Goal: Task Accomplishment & Management: Manage account settings

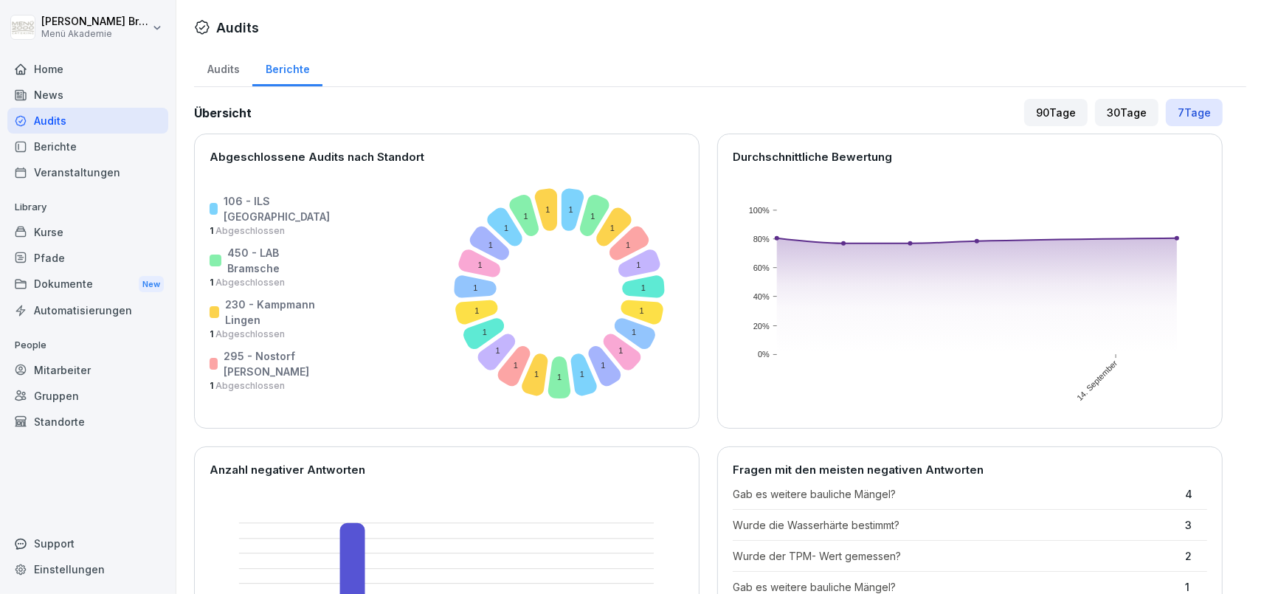
scroll to position [2812, 0]
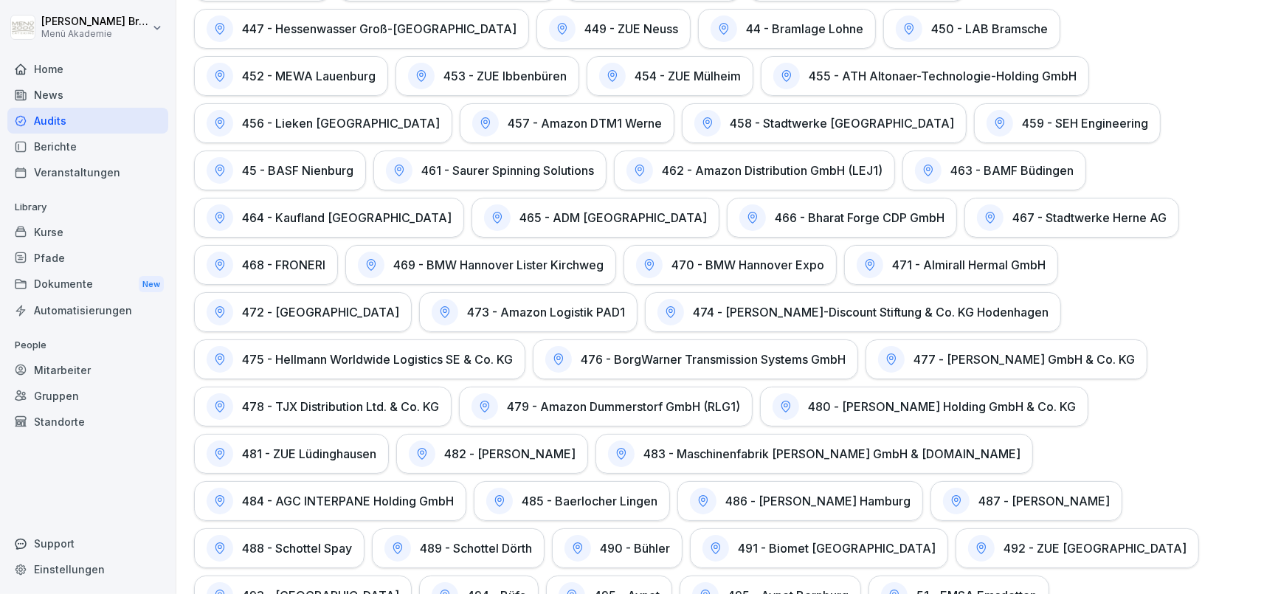
click at [41, 229] on div "Kurse" at bounding box center [87, 232] width 161 height 26
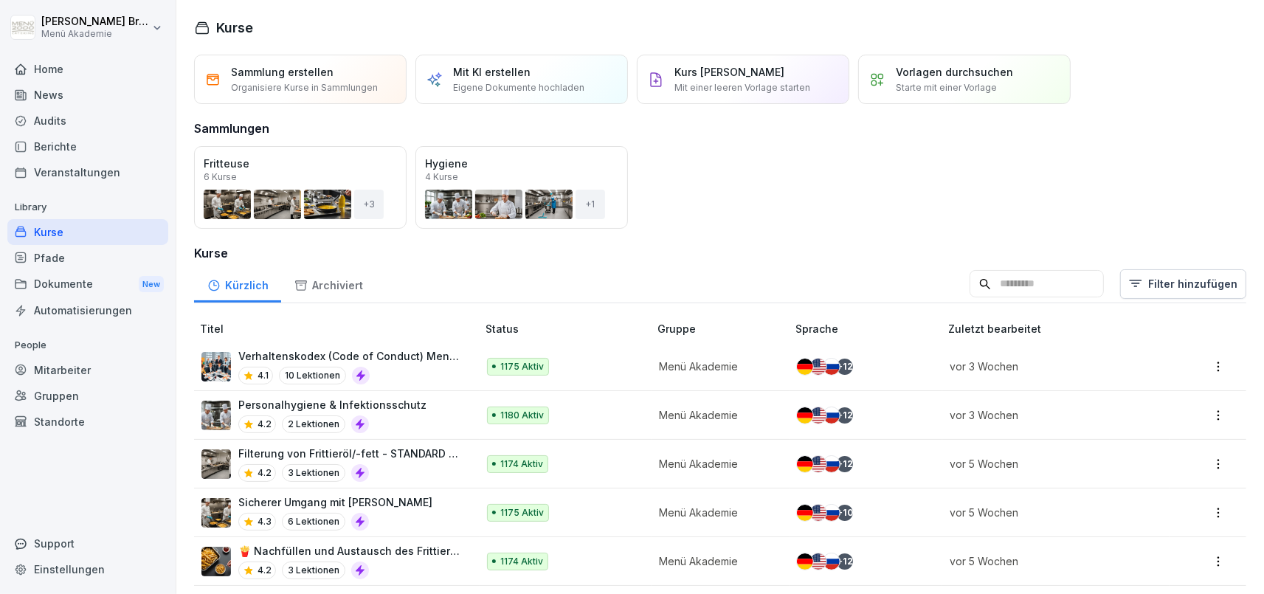
click at [80, 367] on div "Mitarbeiter" at bounding box center [87, 370] width 161 height 26
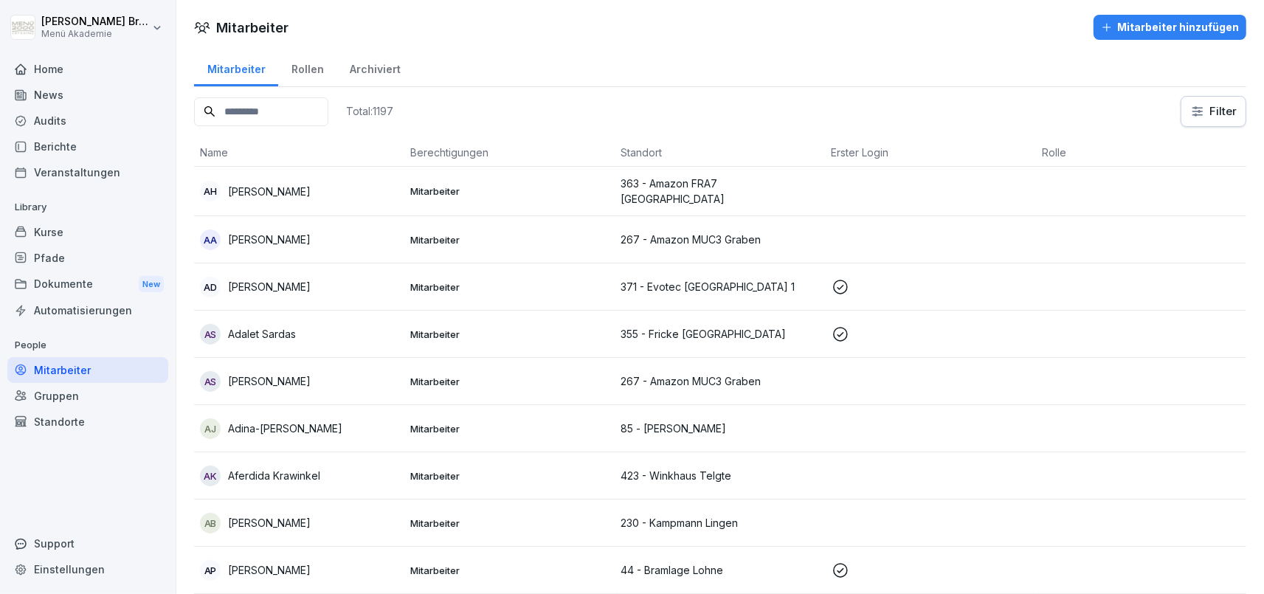
click at [305, 116] on input at bounding box center [261, 111] width 134 height 29
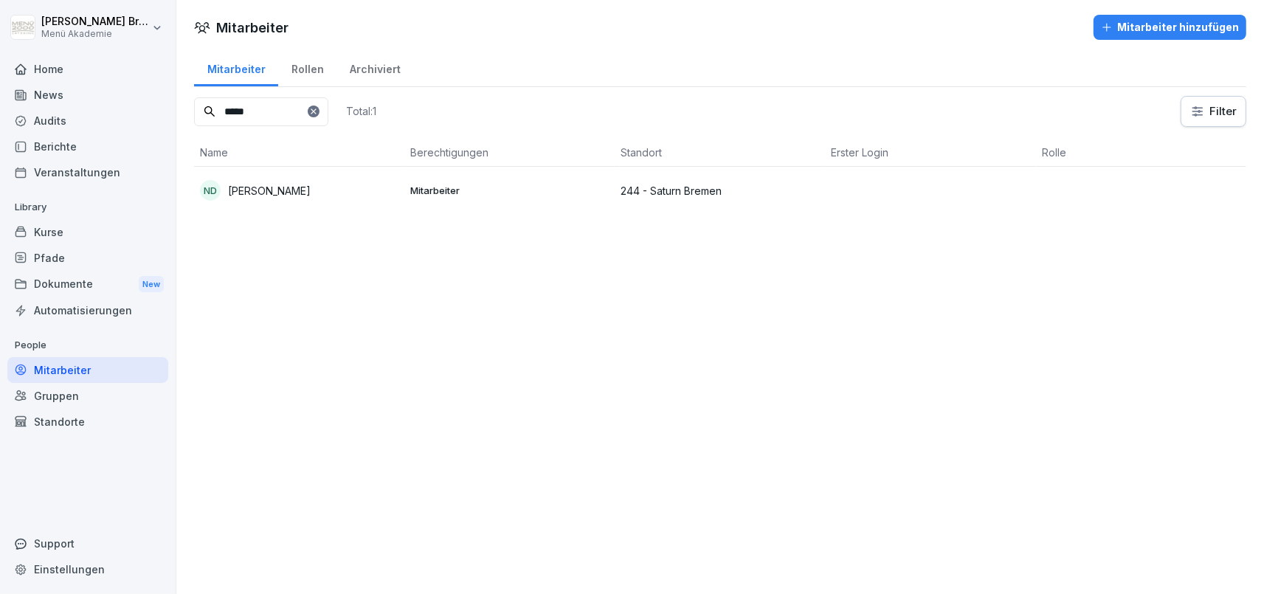
type input "*****"
click at [264, 181] on div "ND [PERSON_NAME]" at bounding box center [299, 190] width 198 height 21
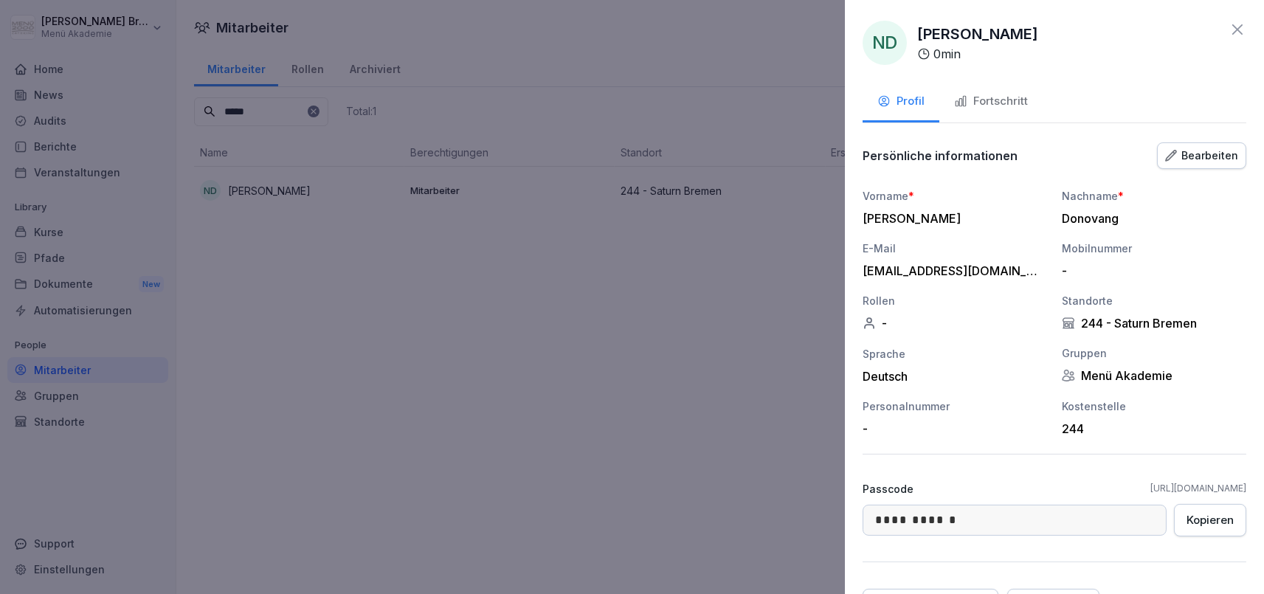
scroll to position [77, 0]
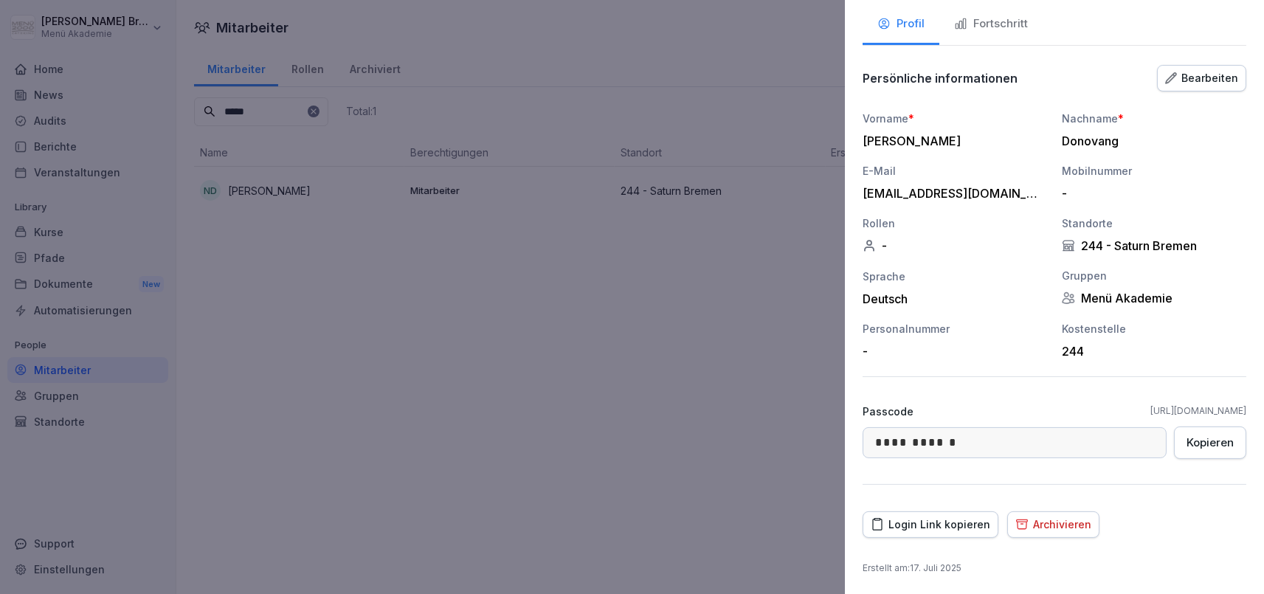
click at [945, 525] on div "Login Link kopieren" at bounding box center [931, 524] width 120 height 16
click at [382, 386] on div at bounding box center [632, 297] width 1264 height 594
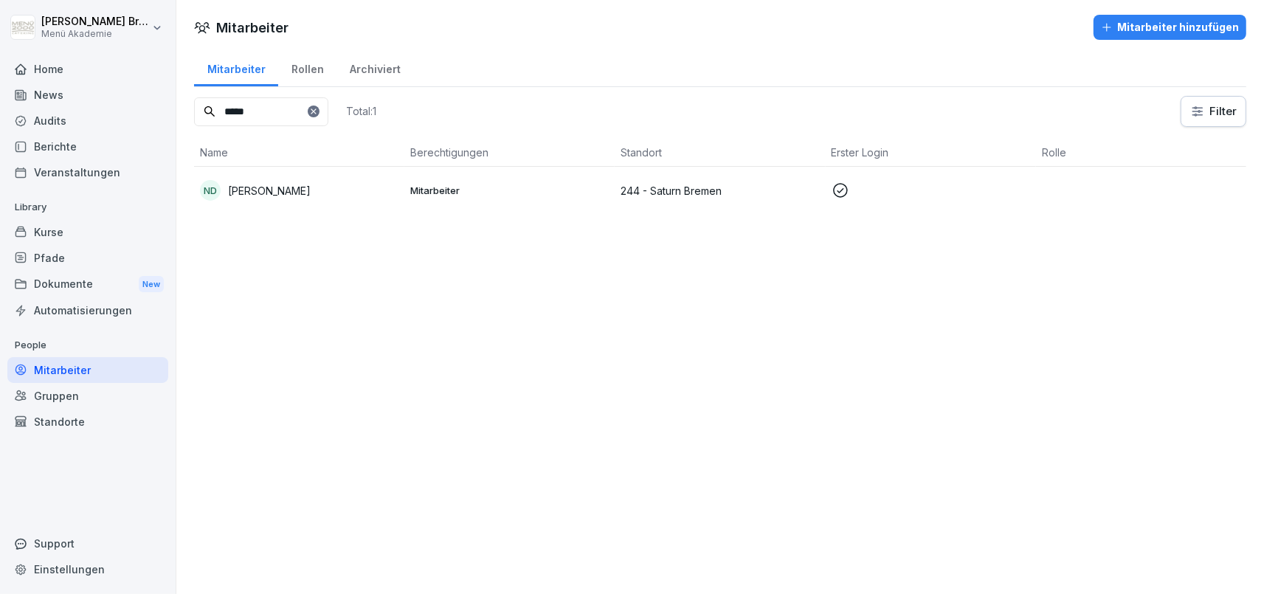
click at [69, 368] on div "Mitarbeiter" at bounding box center [87, 370] width 161 height 26
click at [316, 109] on icon at bounding box center [313, 110] width 5 height 5
click at [272, 112] on input at bounding box center [261, 111] width 134 height 29
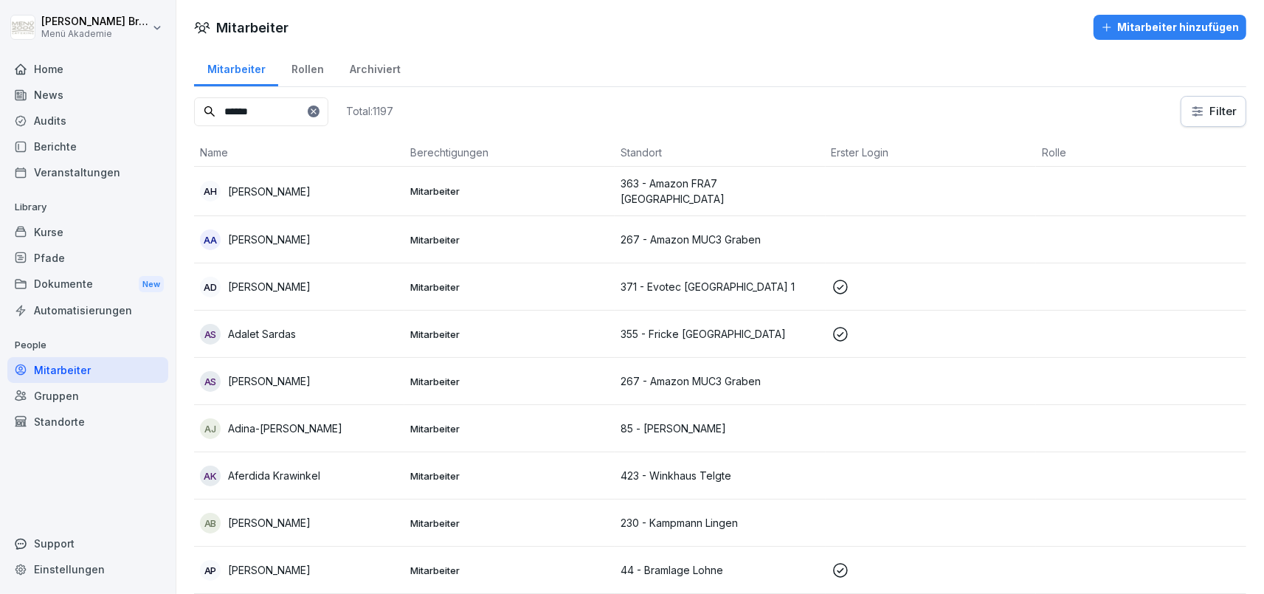
type input "******"
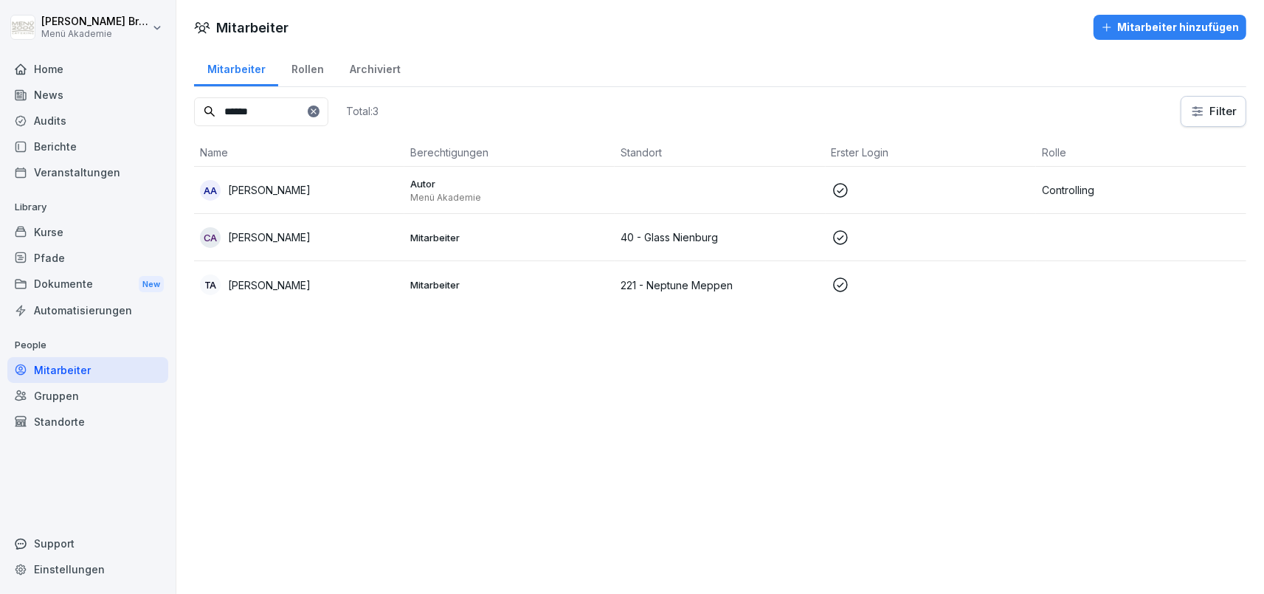
click at [280, 190] on p "[PERSON_NAME]" at bounding box center [269, 189] width 83 height 15
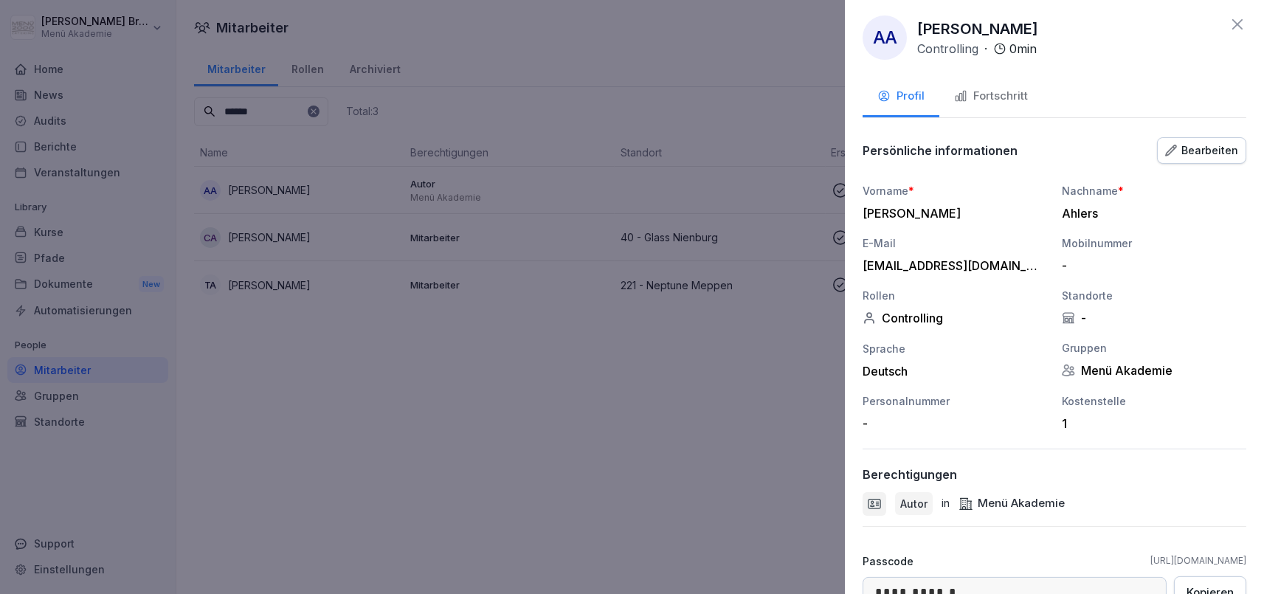
scroll to position [0, 0]
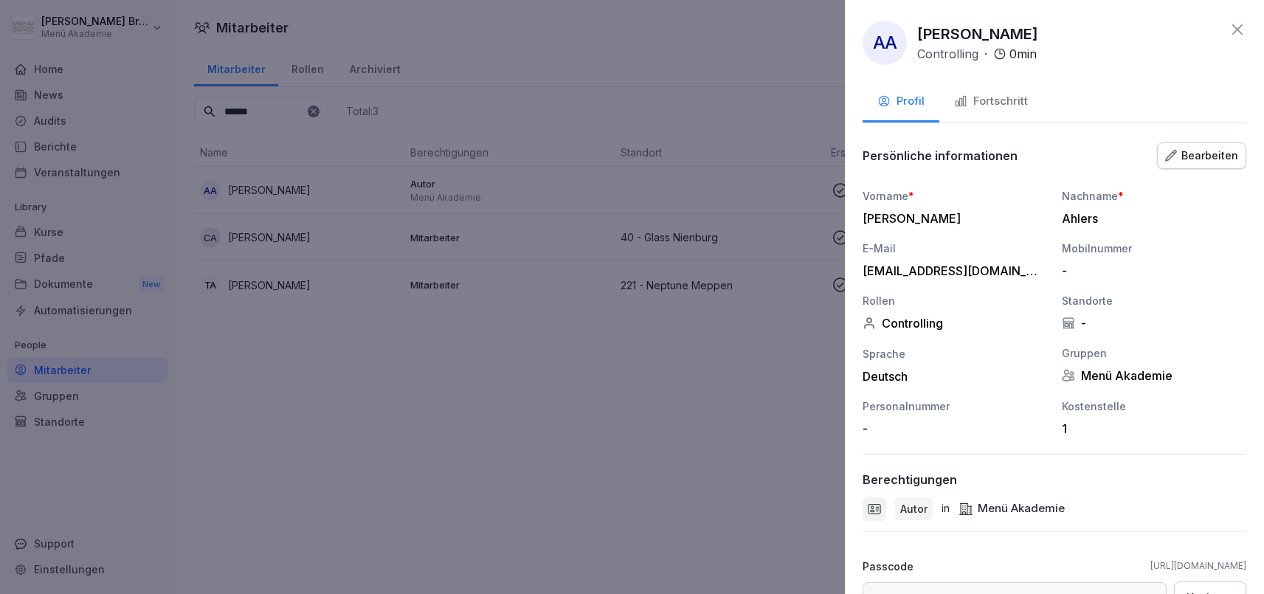
click at [761, 370] on div at bounding box center [632, 297] width 1264 height 594
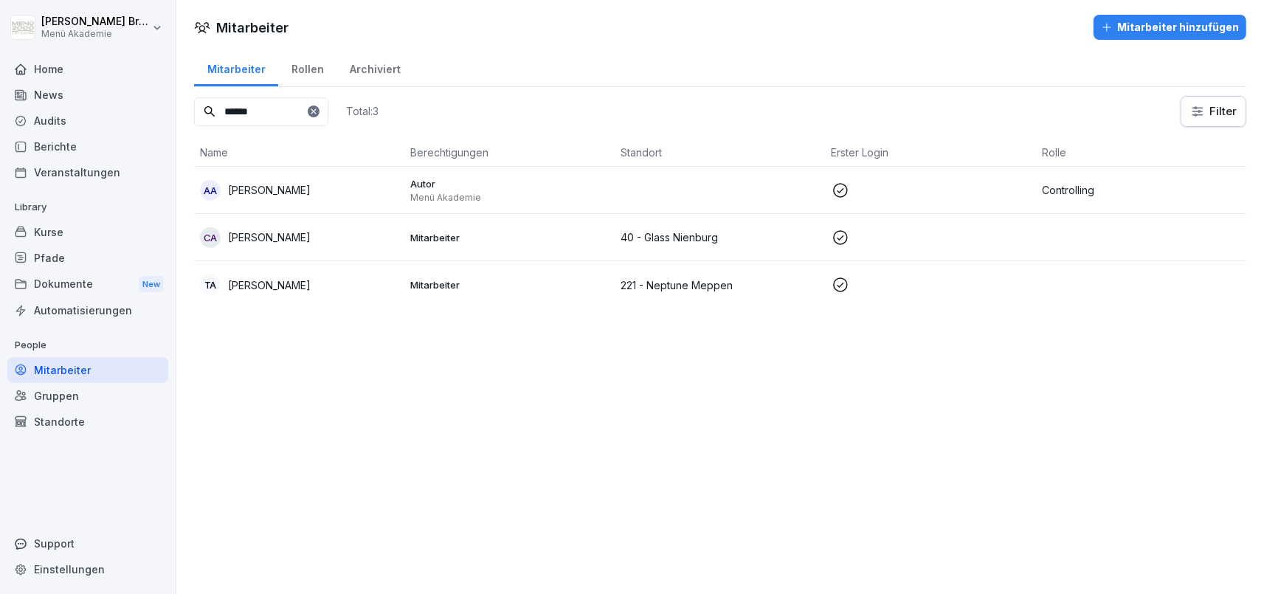
click at [1144, 21] on div "Mitarbeiter hinzufügen" at bounding box center [1170, 27] width 138 height 16
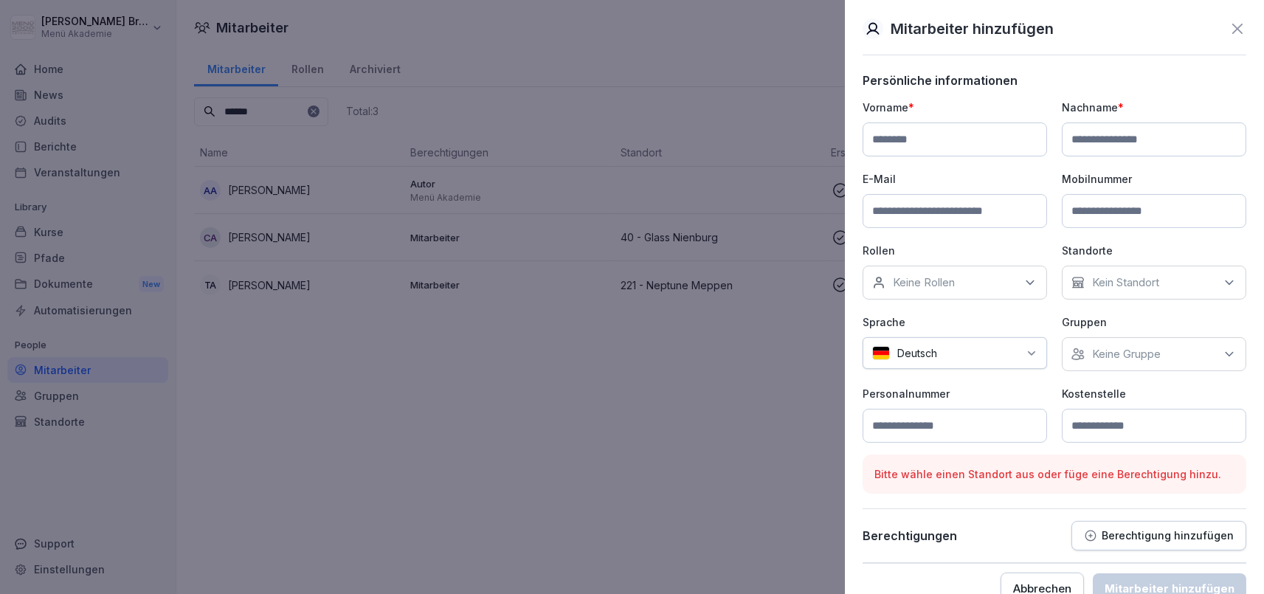
click at [1024, 126] on input at bounding box center [955, 139] width 184 height 34
type input "*****"
type input "***"
click at [987, 214] on input at bounding box center [955, 211] width 184 height 34
type input "**********"
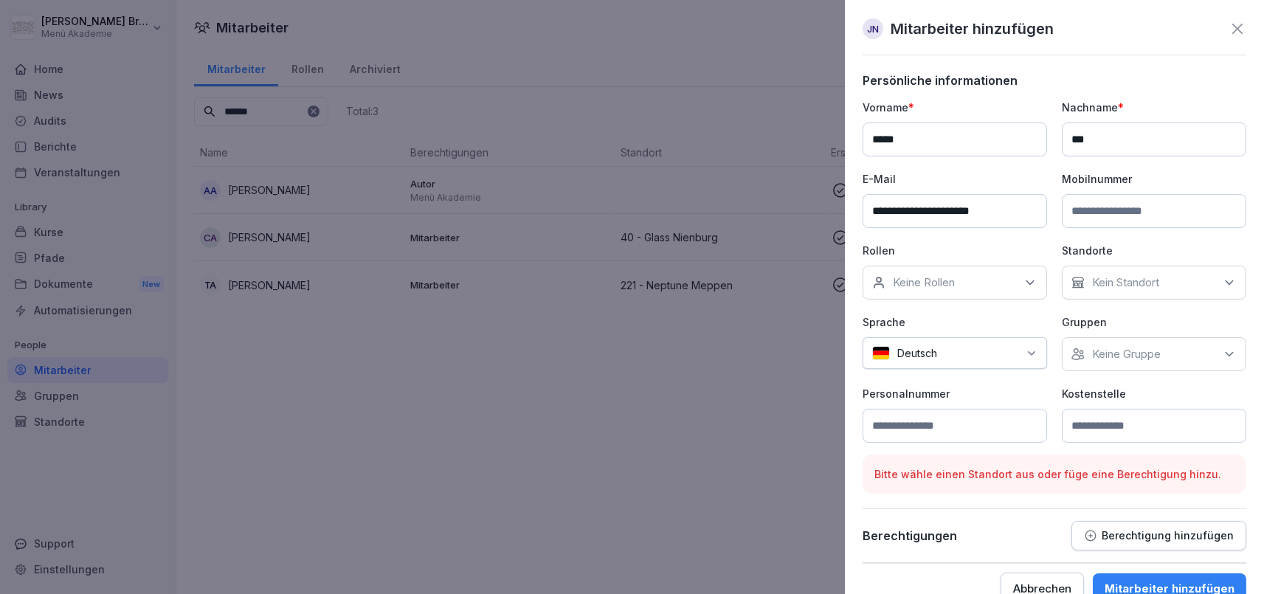
click at [1000, 278] on div "Keine Rollen" at bounding box center [955, 283] width 184 height 34
click at [980, 383] on div "Controlling" at bounding box center [959, 376] width 183 height 28
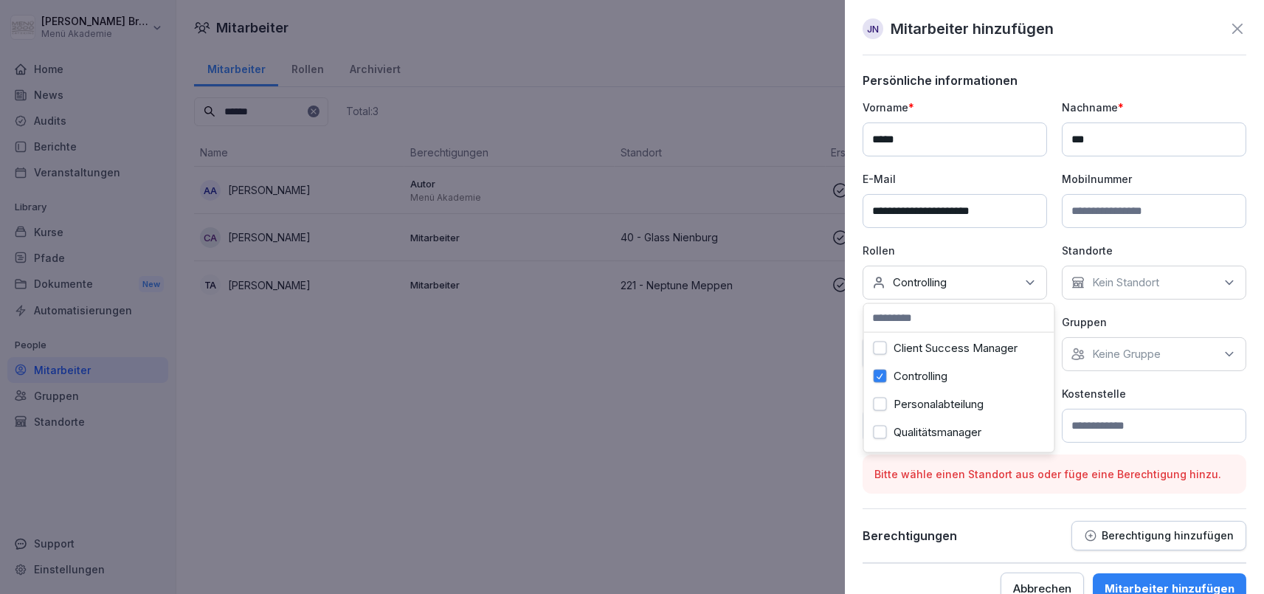
click at [773, 406] on div at bounding box center [632, 297] width 1264 height 594
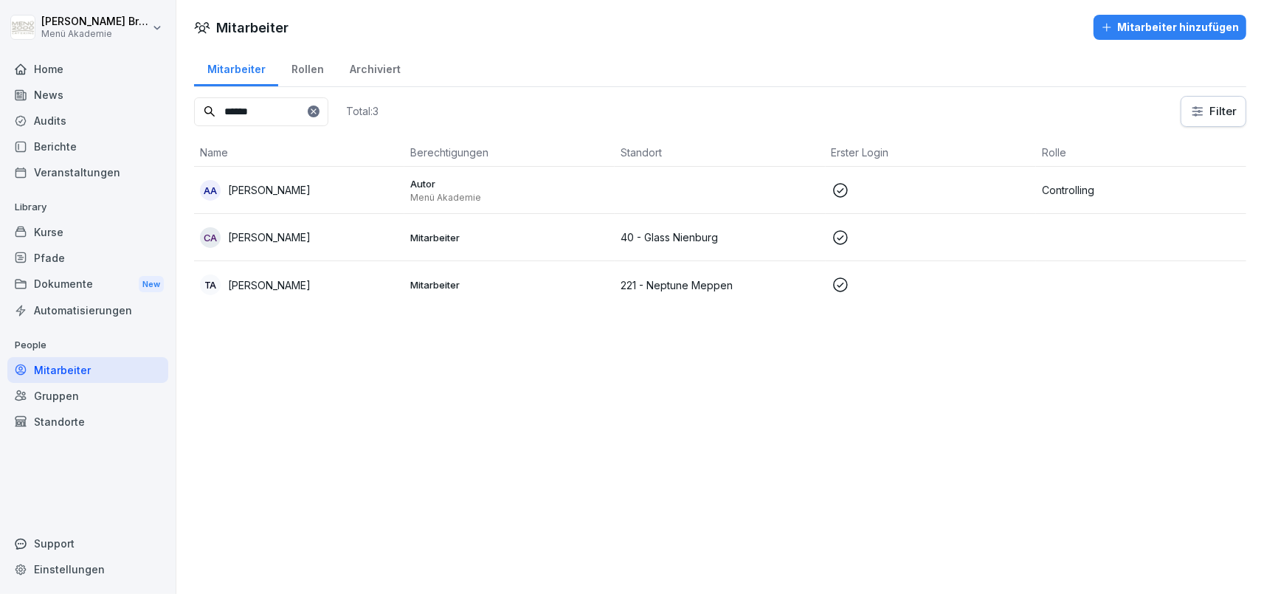
click at [1152, 29] on div "Mitarbeiter hinzufügen" at bounding box center [1170, 27] width 138 height 16
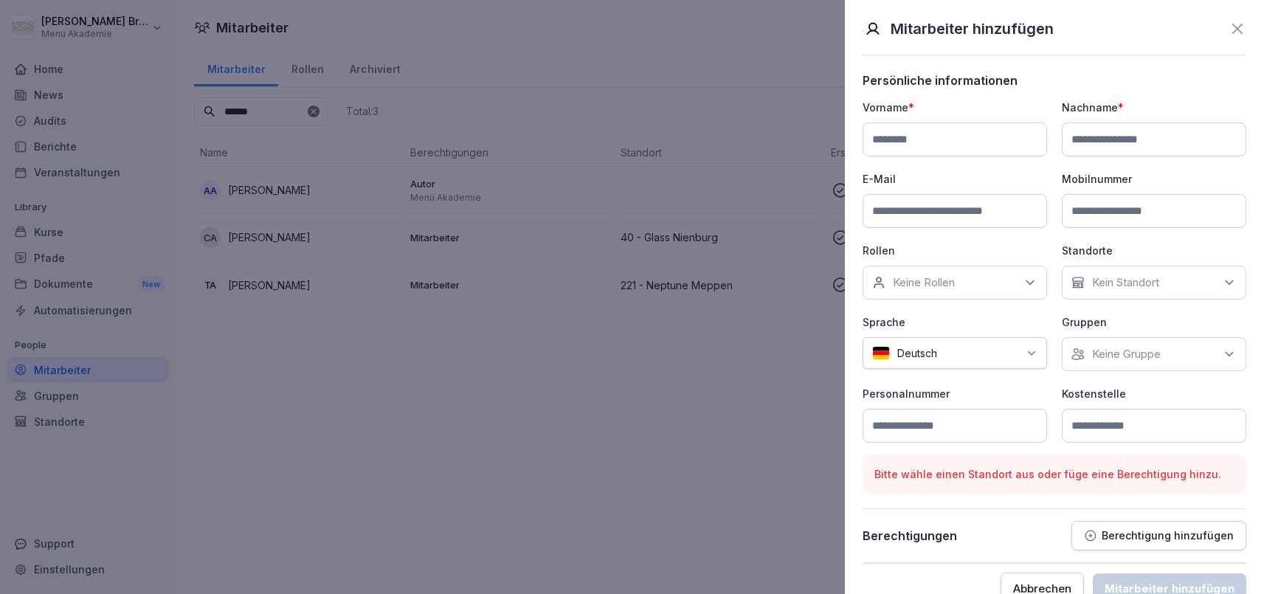
click at [970, 117] on div "Vorname *" at bounding box center [955, 128] width 184 height 57
click at [953, 134] on input at bounding box center [955, 139] width 184 height 34
type input "*****"
type input "***"
type input "**********"
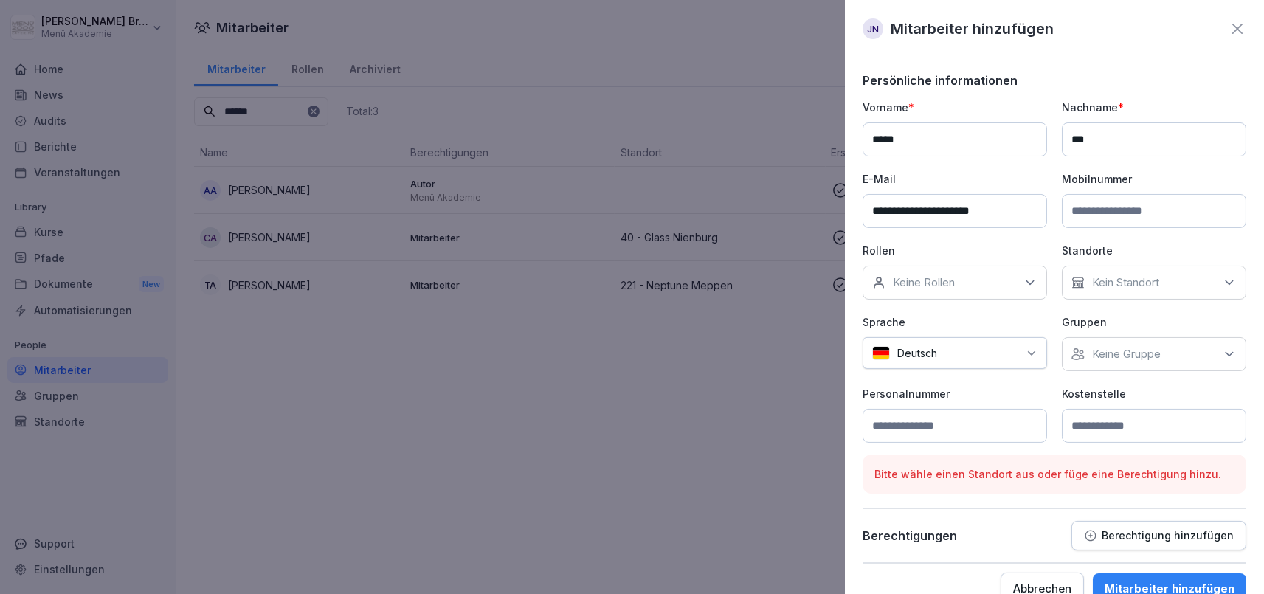
click at [958, 291] on div "Keine Rollen" at bounding box center [955, 283] width 184 height 34
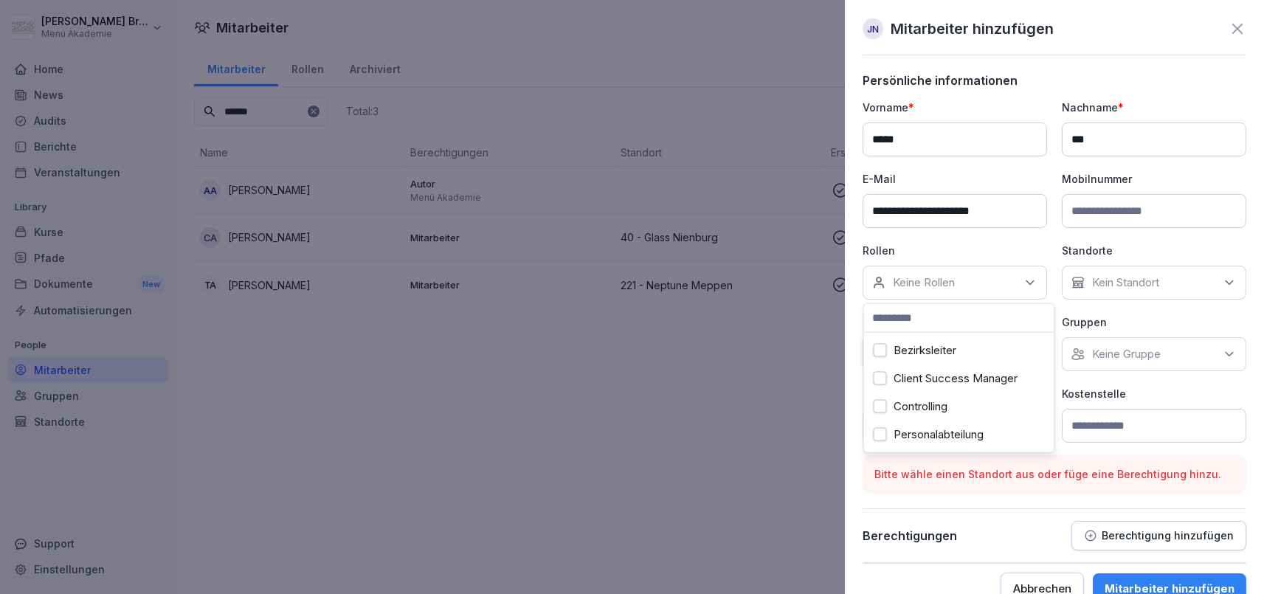
click at [922, 403] on label "Controlling" at bounding box center [921, 406] width 54 height 13
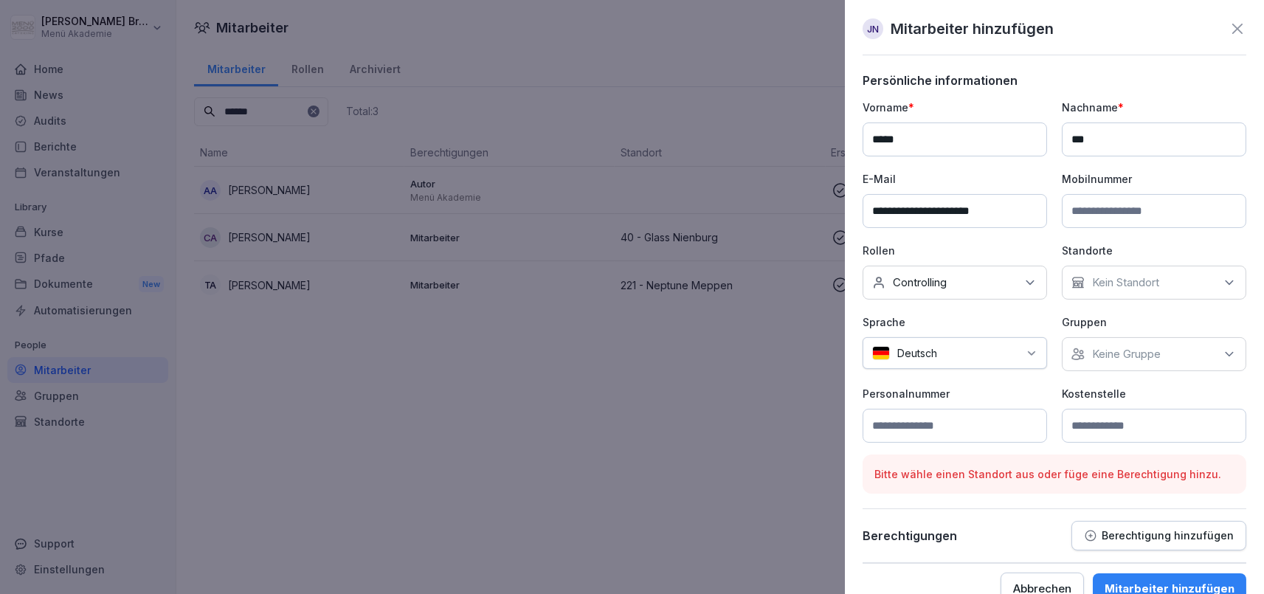
click at [1130, 314] on p "Gruppen" at bounding box center [1154, 321] width 184 height 15
click at [1124, 348] on p "Keine Gruppe" at bounding box center [1126, 354] width 69 height 15
click at [1097, 412] on div "Menü Akademie" at bounding box center [1157, 421] width 183 height 28
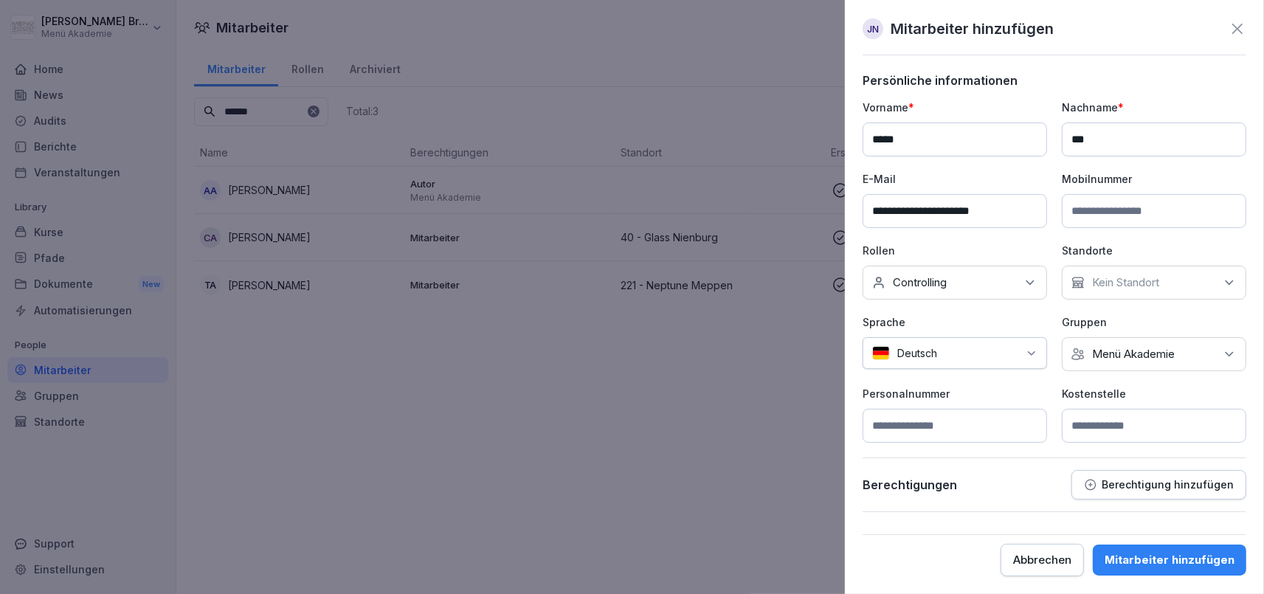
click at [1036, 496] on div "Berechtigungen Berechtigung hinzufügen" at bounding box center [1055, 485] width 384 height 30
click at [1159, 424] on input at bounding box center [1154, 426] width 184 height 34
type input "*"
click at [1152, 483] on p "Berechtigung hinzufügen" at bounding box center [1168, 485] width 132 height 12
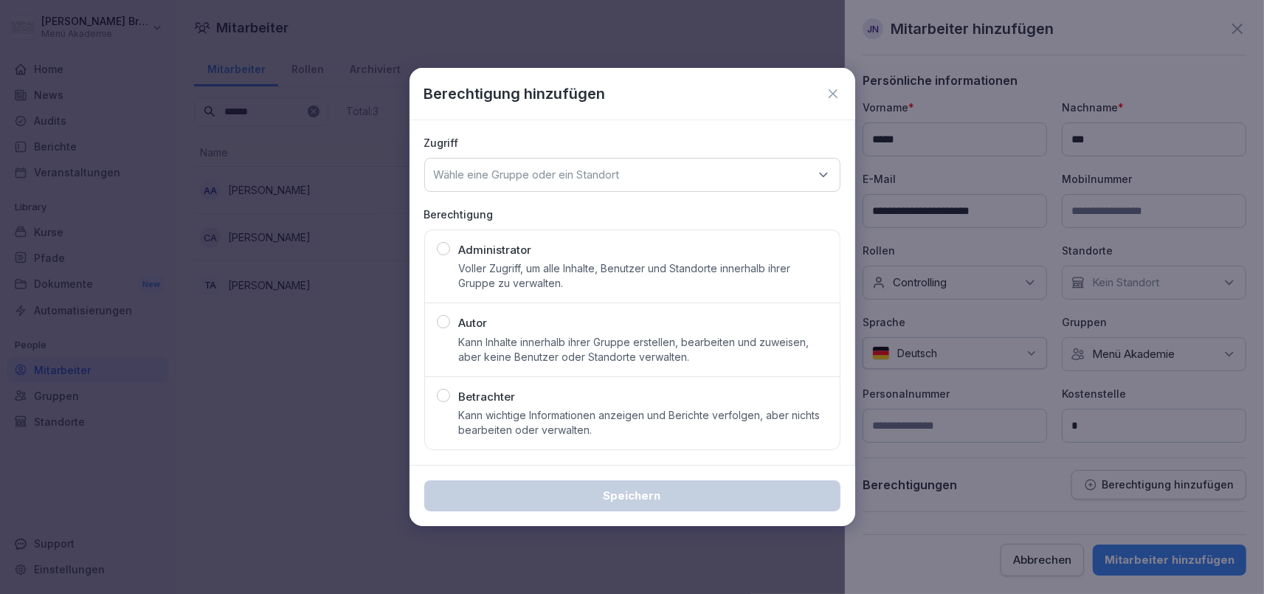
click at [452, 326] on div "Autor Kann Inhalte innerhalb ihrer Gruppe erstellen, bearbeiten und zuweisen, a…" at bounding box center [632, 339] width 391 height 49
click at [724, 170] on div "Wähle eine Gruppe oder ein Standort" at bounding box center [632, 175] width 416 height 34
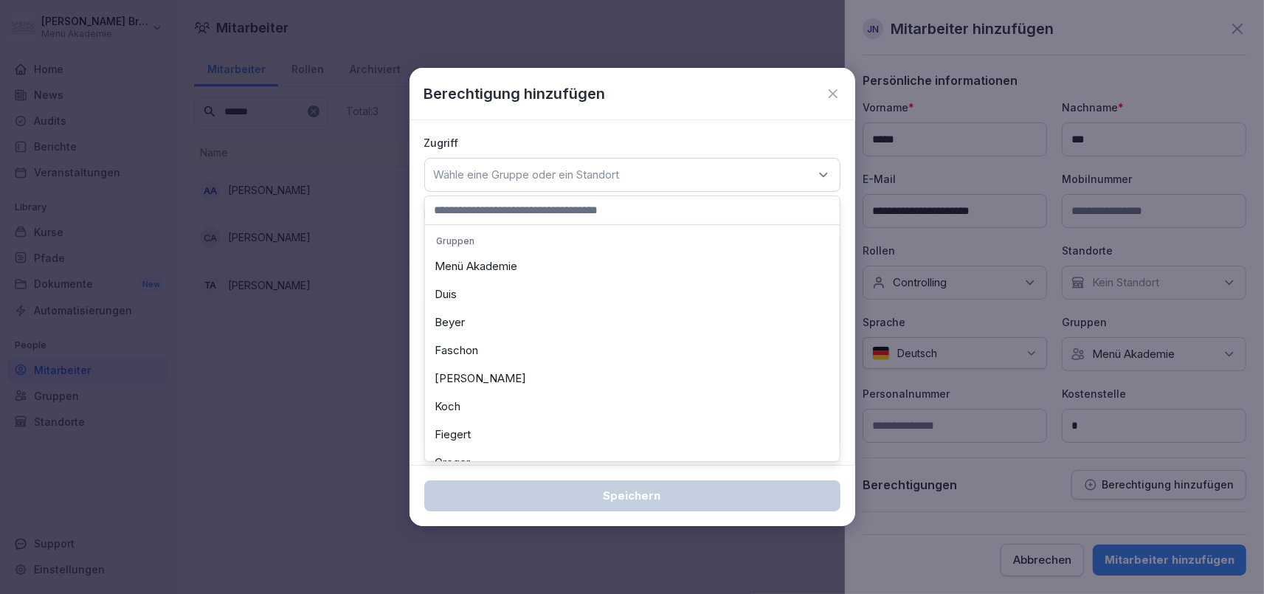
click at [548, 274] on div "Menü Akademie" at bounding box center [632, 266] width 407 height 28
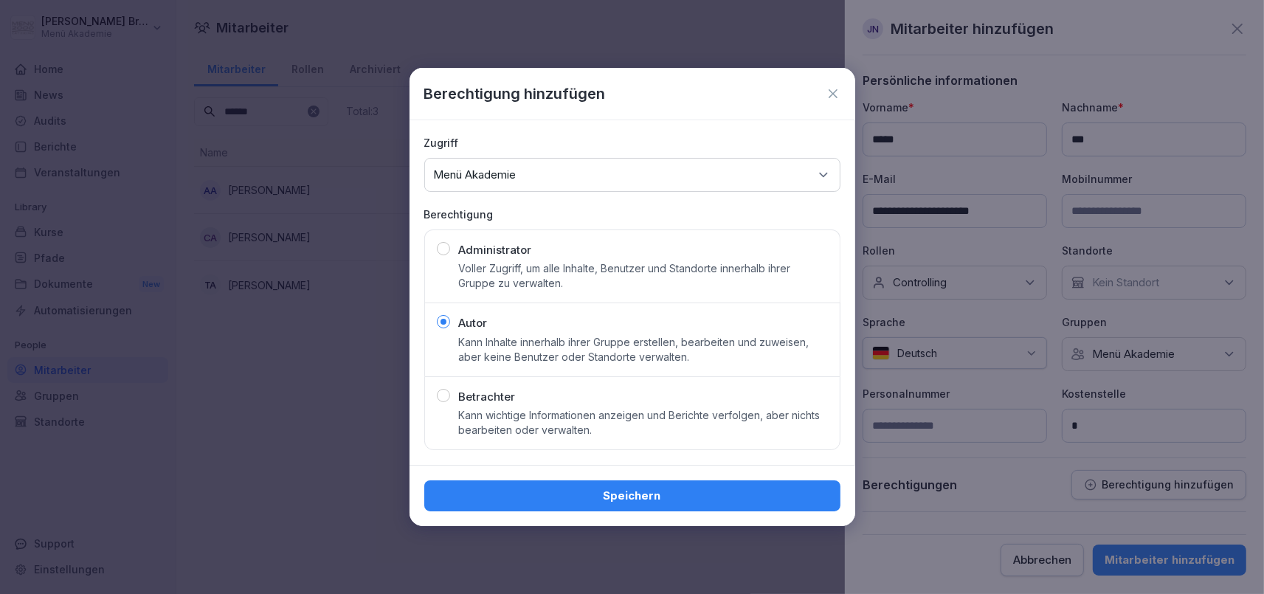
click at [596, 494] on div "Speichern" at bounding box center [632, 496] width 393 height 16
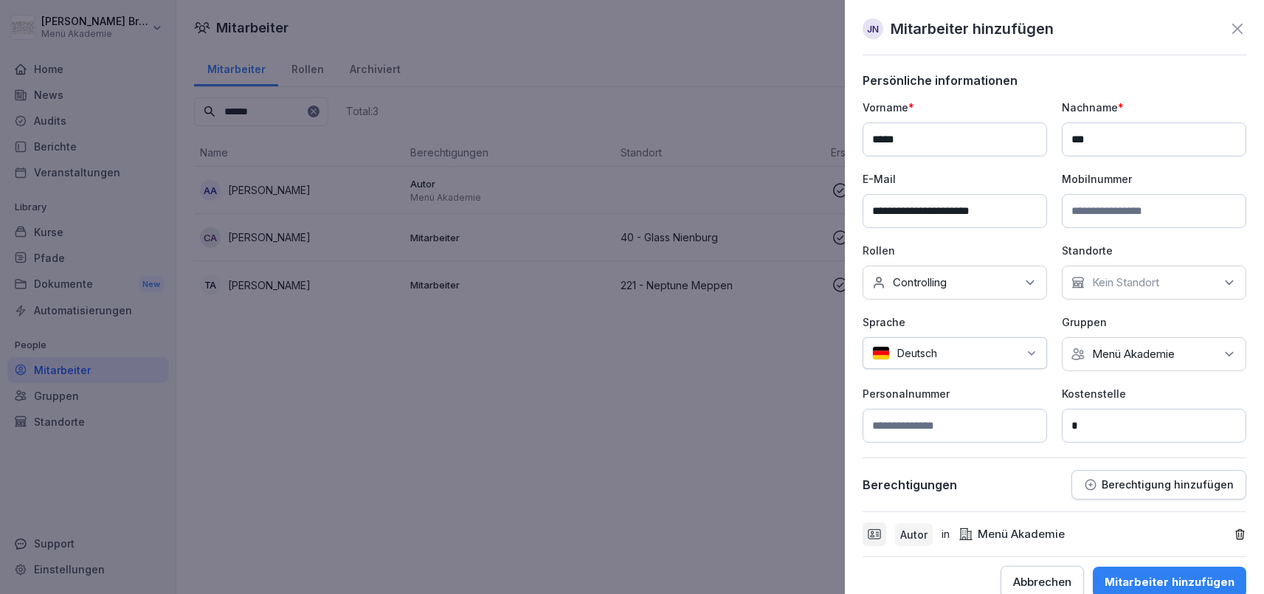
click at [1166, 576] on div "Mitarbeiter hinzufügen" at bounding box center [1170, 582] width 130 height 16
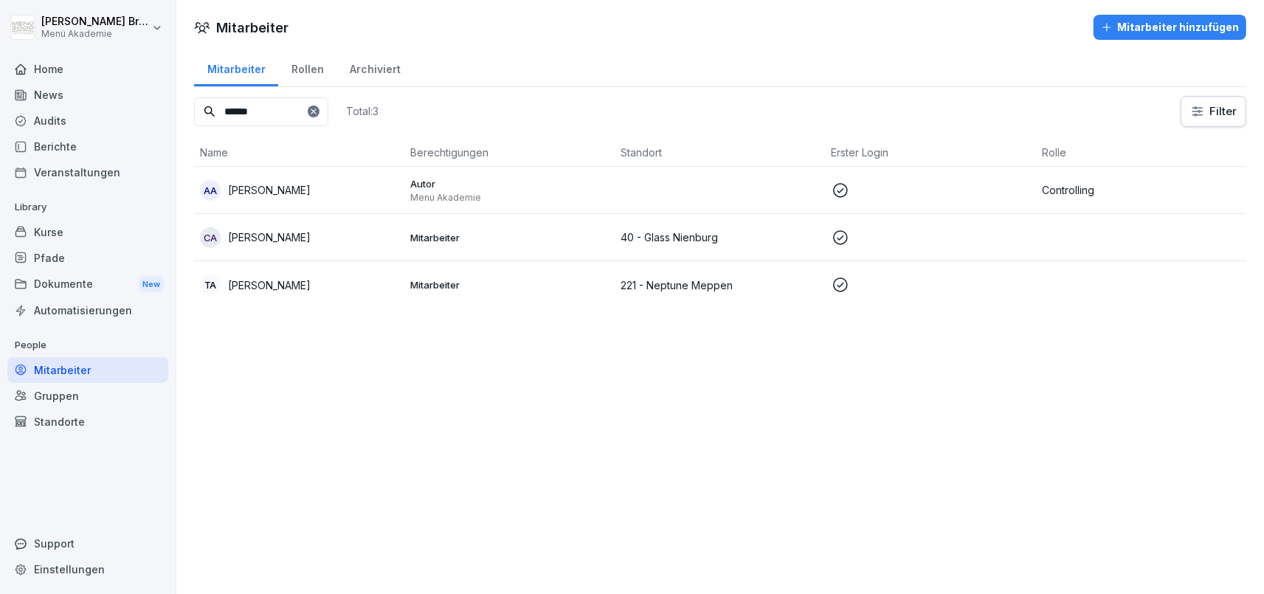
click at [328, 111] on input "******" at bounding box center [261, 111] width 134 height 29
click at [318, 111] on icon at bounding box center [313, 111] width 9 height 9
click at [328, 110] on input at bounding box center [261, 111] width 134 height 29
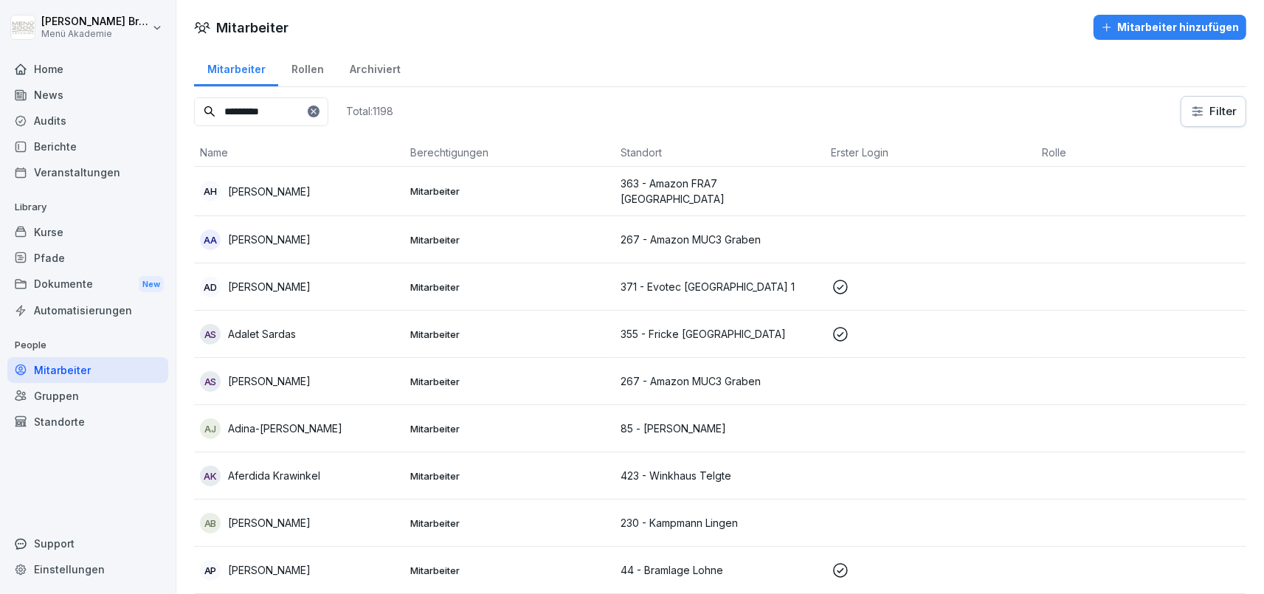
type input "*********"
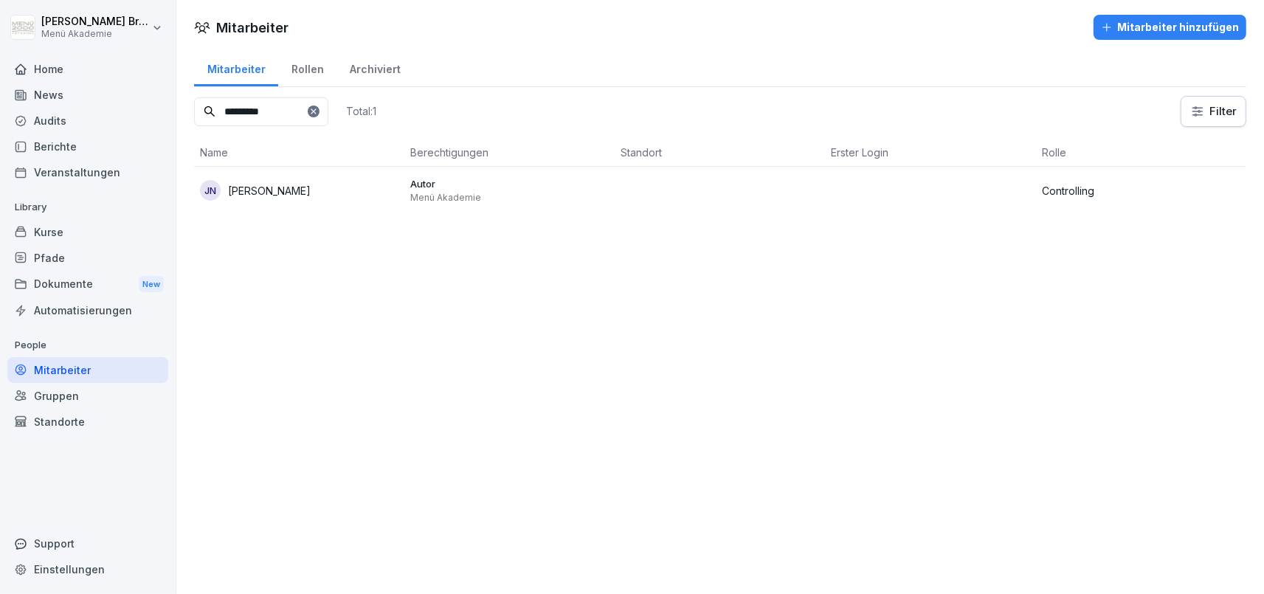
click at [318, 113] on icon at bounding box center [313, 111] width 9 height 9
click at [328, 111] on input at bounding box center [261, 111] width 134 height 29
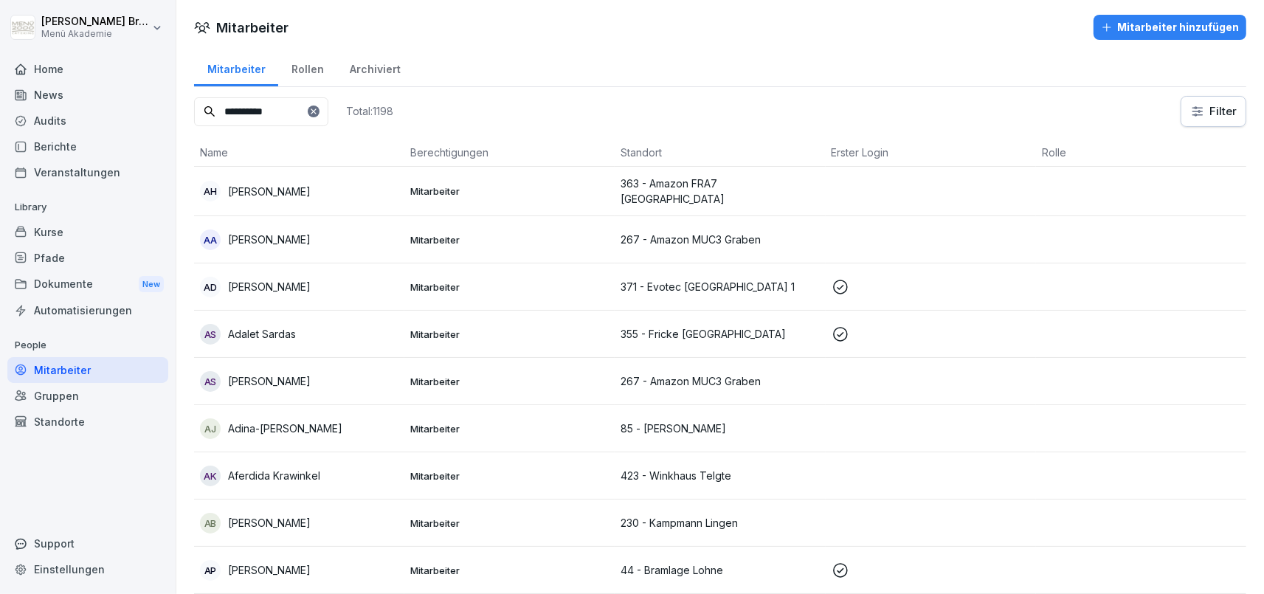
type input "**********"
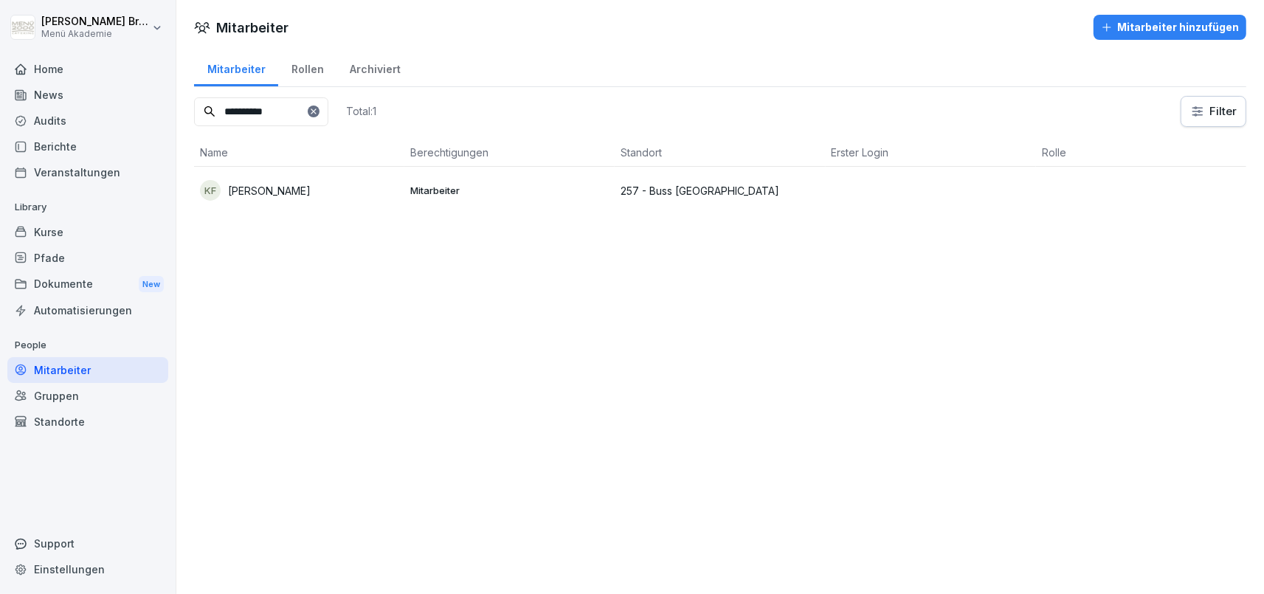
click at [303, 179] on td "KF [PERSON_NAME]" at bounding box center [299, 190] width 210 height 47
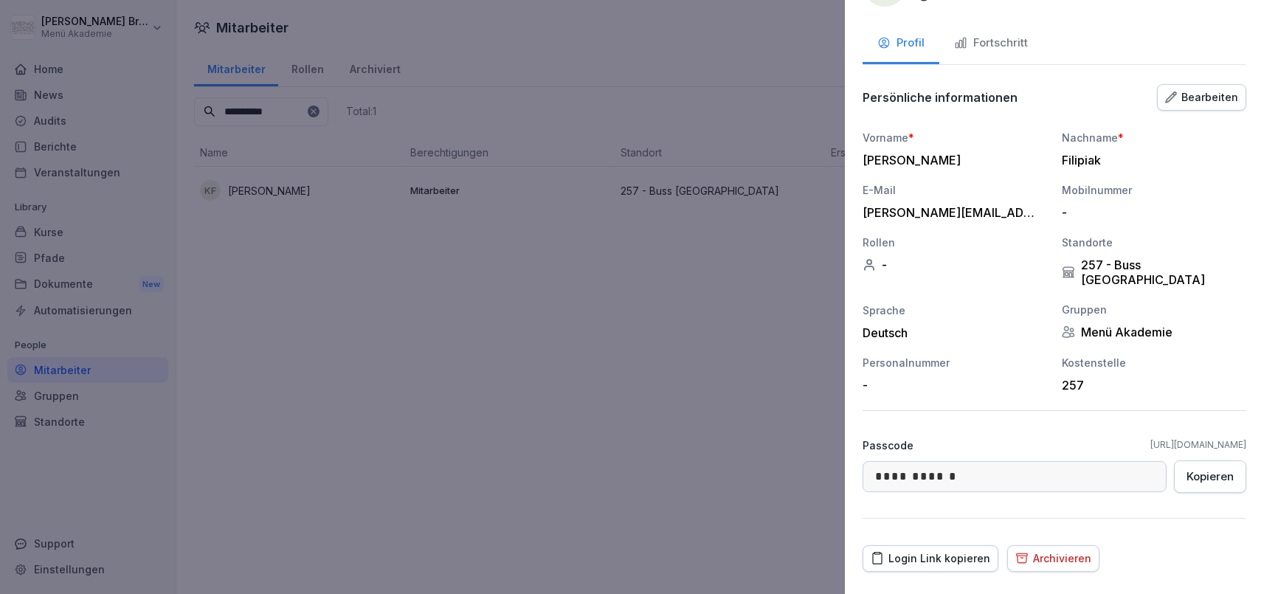
scroll to position [77, 0]
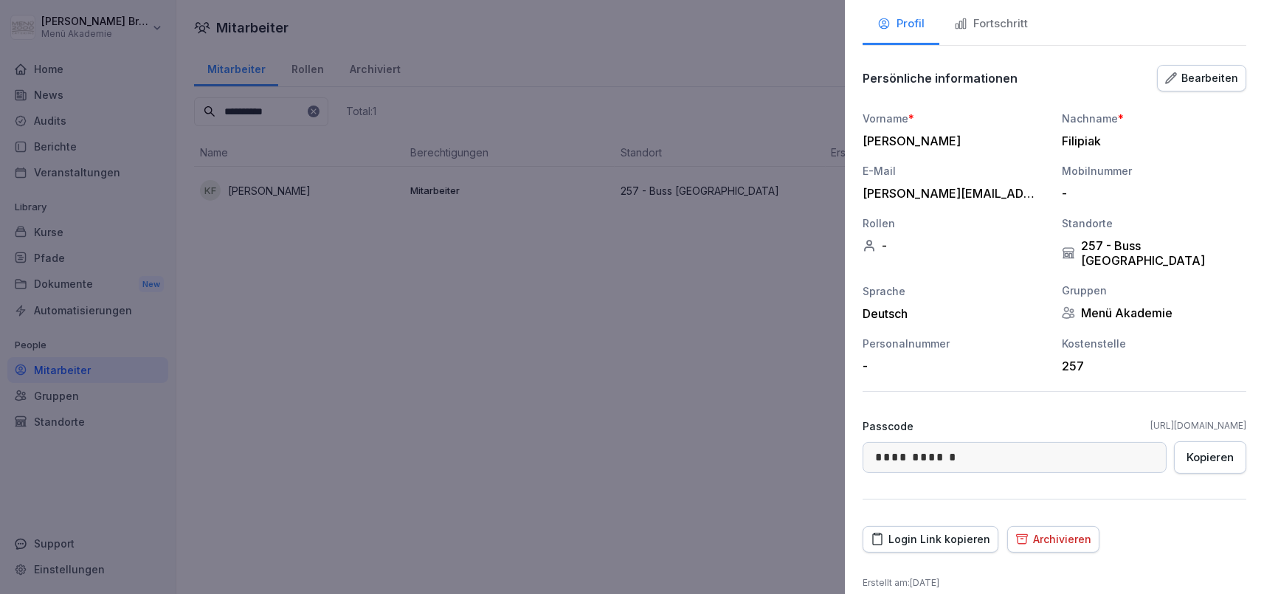
click at [922, 531] on div "Login Link kopieren" at bounding box center [931, 539] width 120 height 16
drag, startPoint x: 995, startPoint y: 188, endPoint x: 865, endPoint y: 193, distance: 129.9
click at [865, 193] on div "[PERSON_NAME][EMAIL_ADDRESS][DOMAIN_NAME]" at bounding box center [951, 193] width 177 height 15
copy div "[PERSON_NAME][EMAIL_ADDRESS][DOMAIN_NAME]"
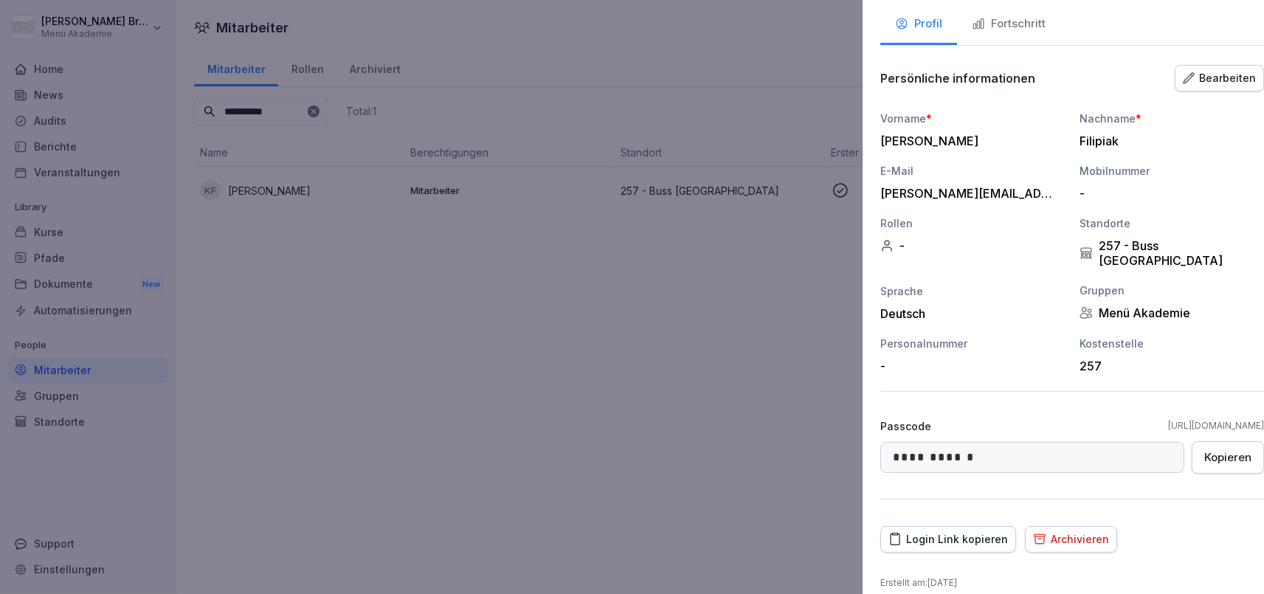
click at [323, 364] on div at bounding box center [632, 297] width 1264 height 594
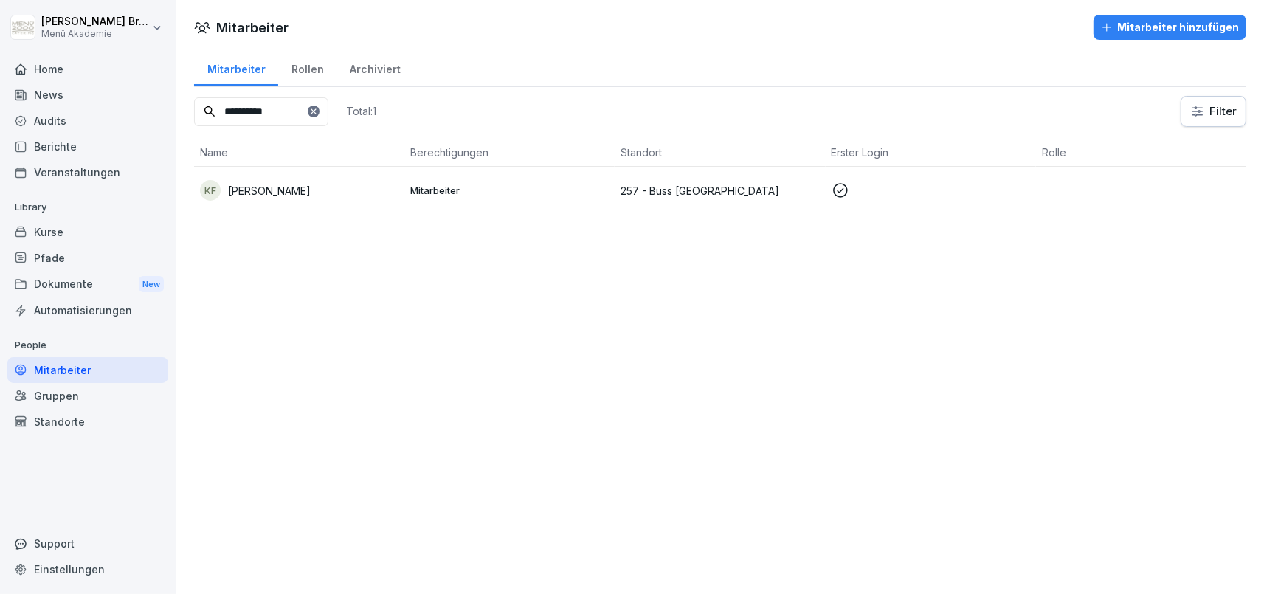
click at [72, 424] on div "Standorte" at bounding box center [87, 422] width 161 height 26
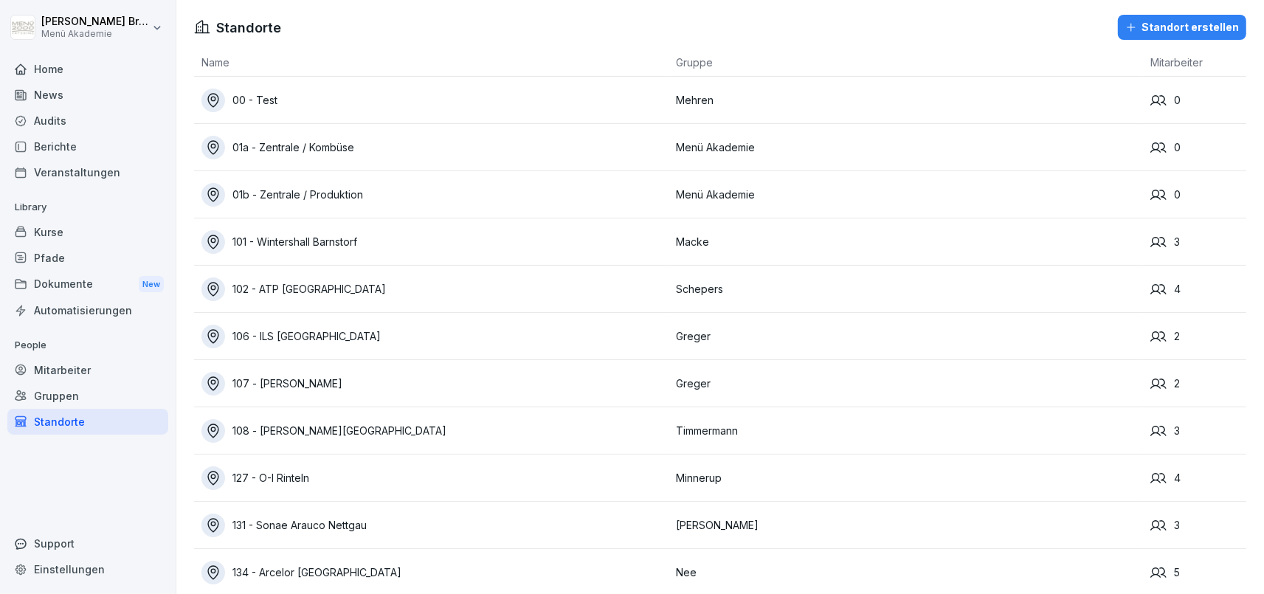
scroll to position [747, 0]
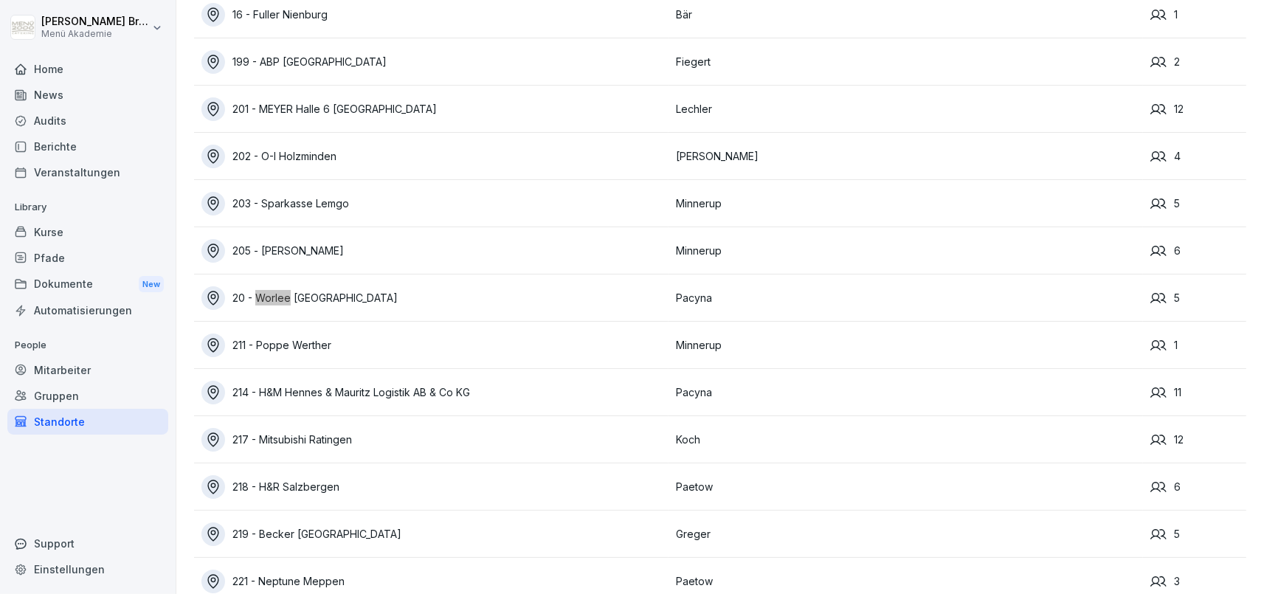
click at [322, 289] on div "20 - Worlee [GEOGRAPHIC_DATA]" at bounding box center [434, 298] width 467 height 24
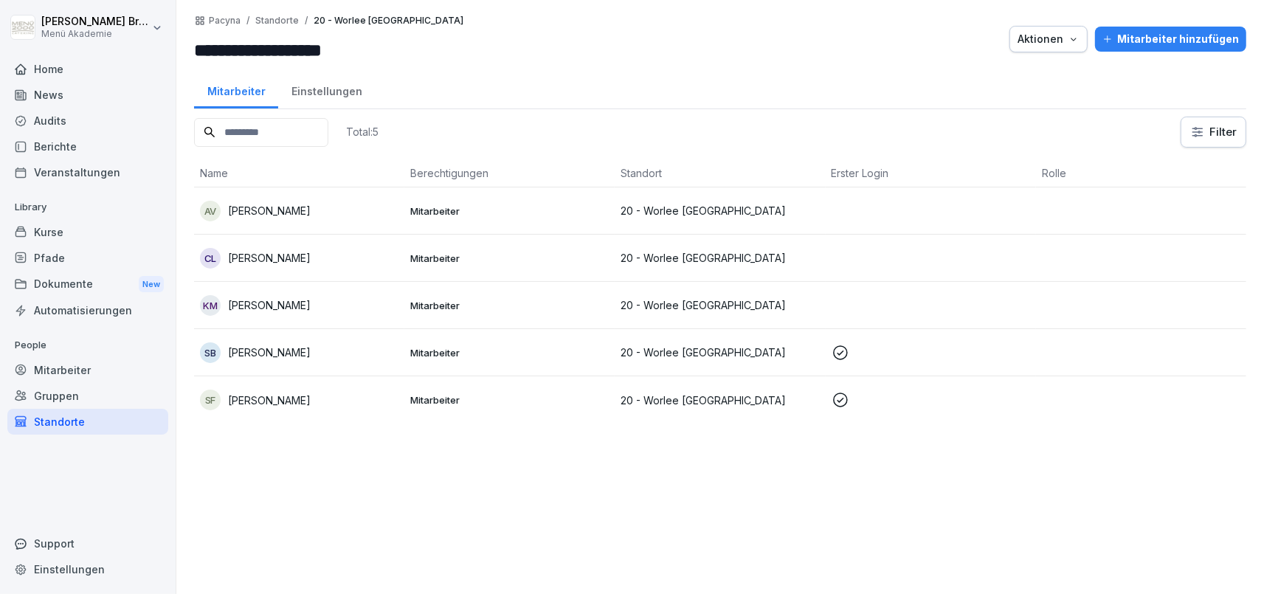
click at [293, 303] on p "[PERSON_NAME]" at bounding box center [269, 304] width 83 height 15
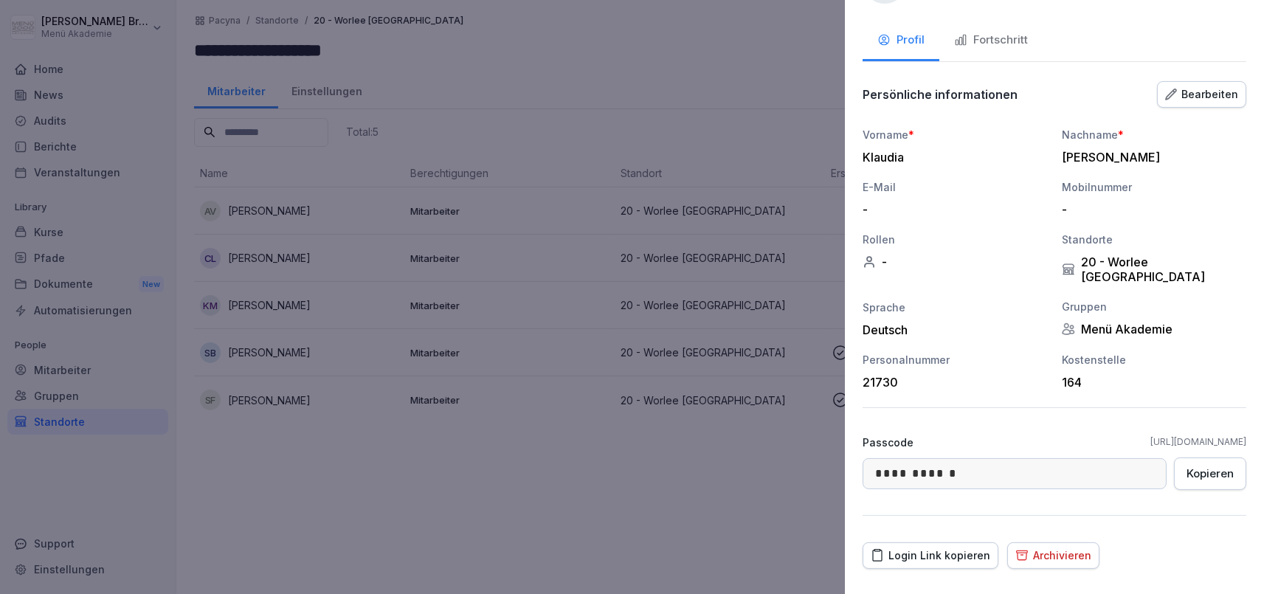
scroll to position [77, 0]
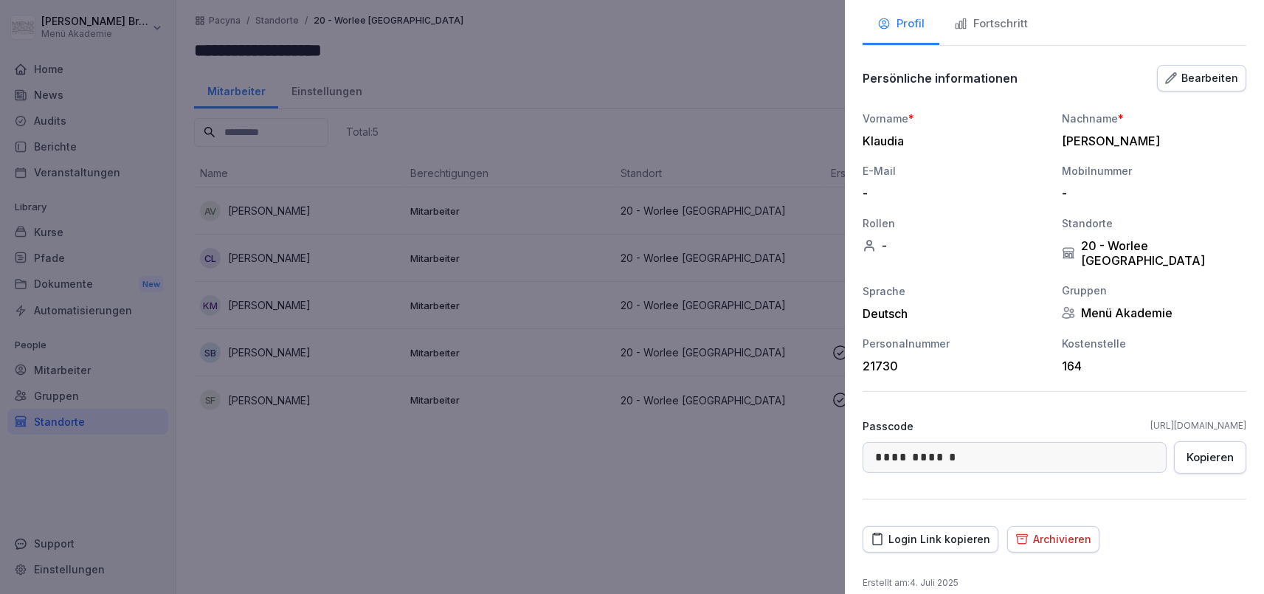
click at [940, 531] on div "Login Link kopieren" at bounding box center [931, 539] width 120 height 16
click at [362, 477] on div at bounding box center [632, 297] width 1264 height 594
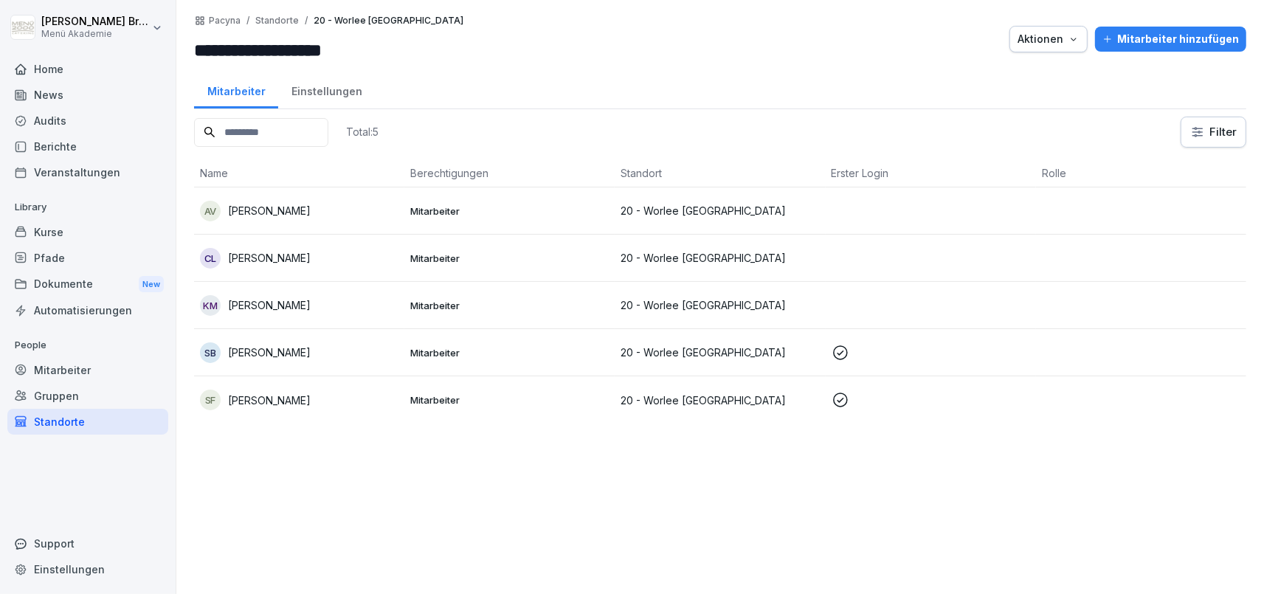
click at [82, 415] on div "Standorte" at bounding box center [87, 422] width 161 height 26
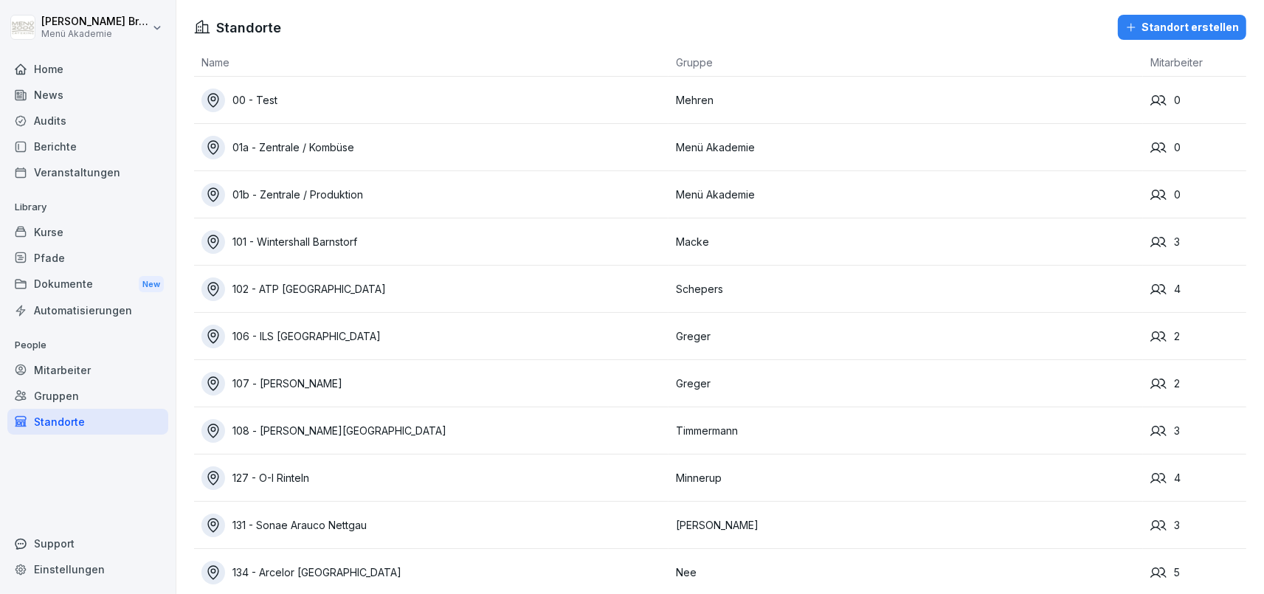
scroll to position [4006, 0]
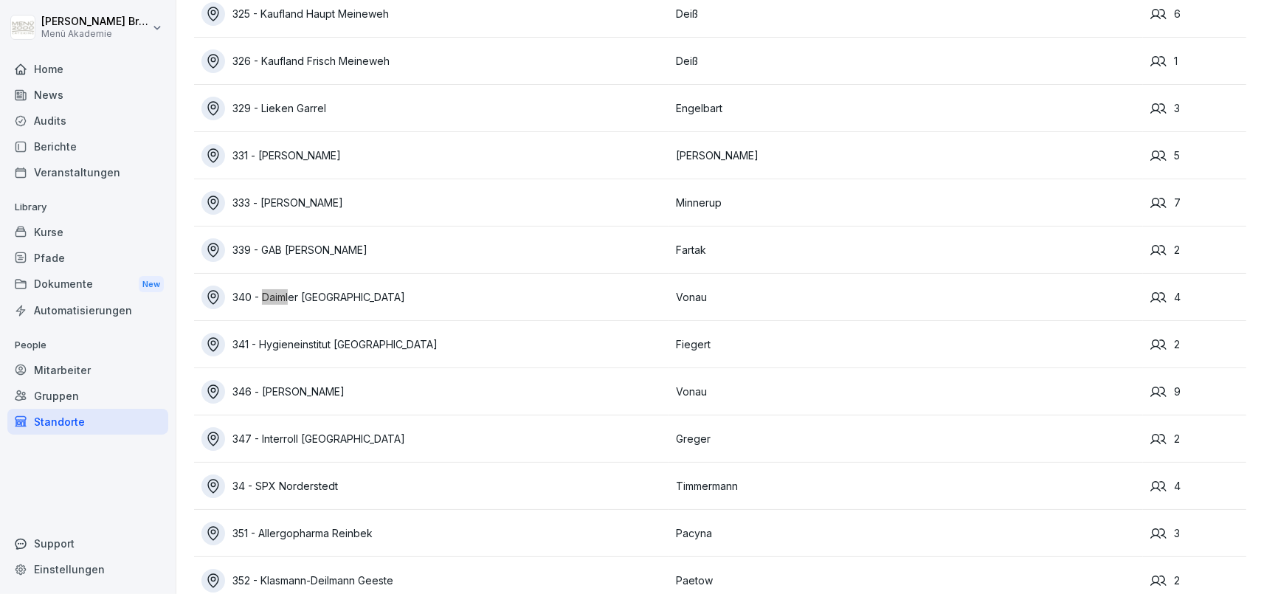
click at [313, 303] on div "340 - Daimler [GEOGRAPHIC_DATA]" at bounding box center [434, 298] width 467 height 24
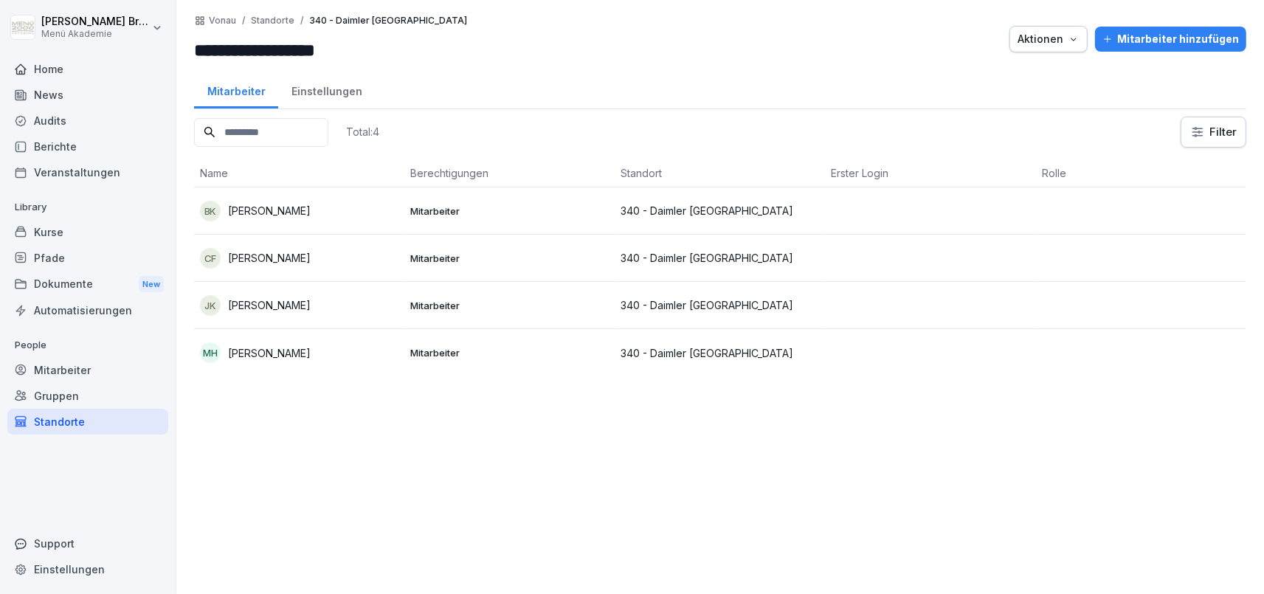
click at [83, 416] on div "Standorte" at bounding box center [87, 422] width 161 height 26
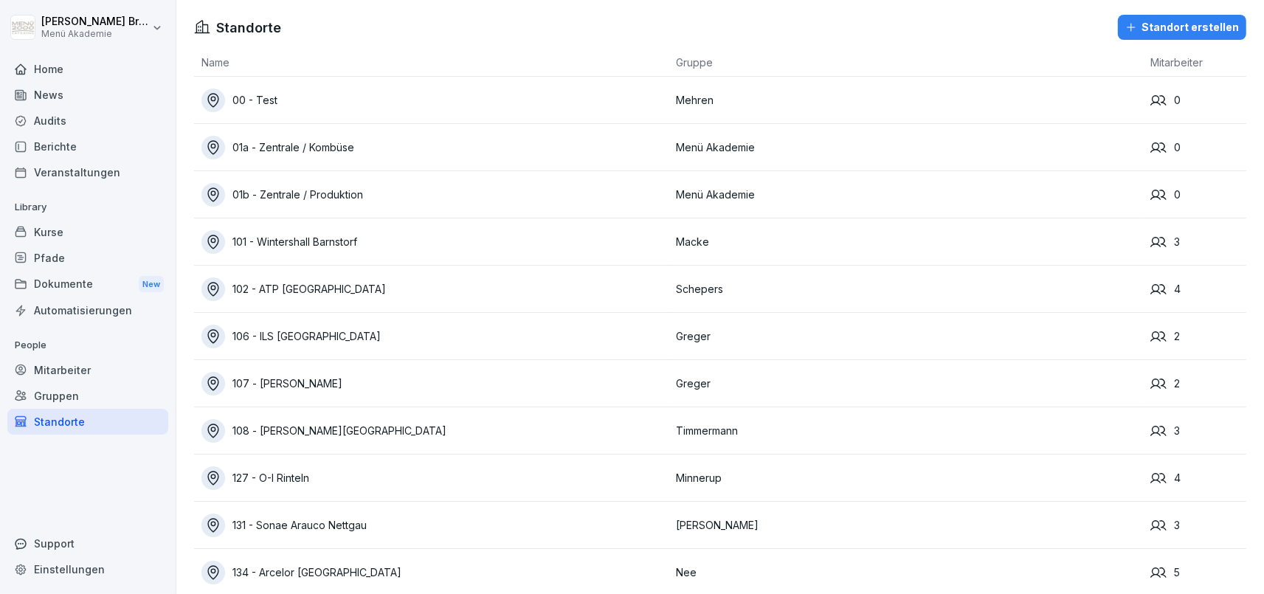
scroll to position [3580, 0]
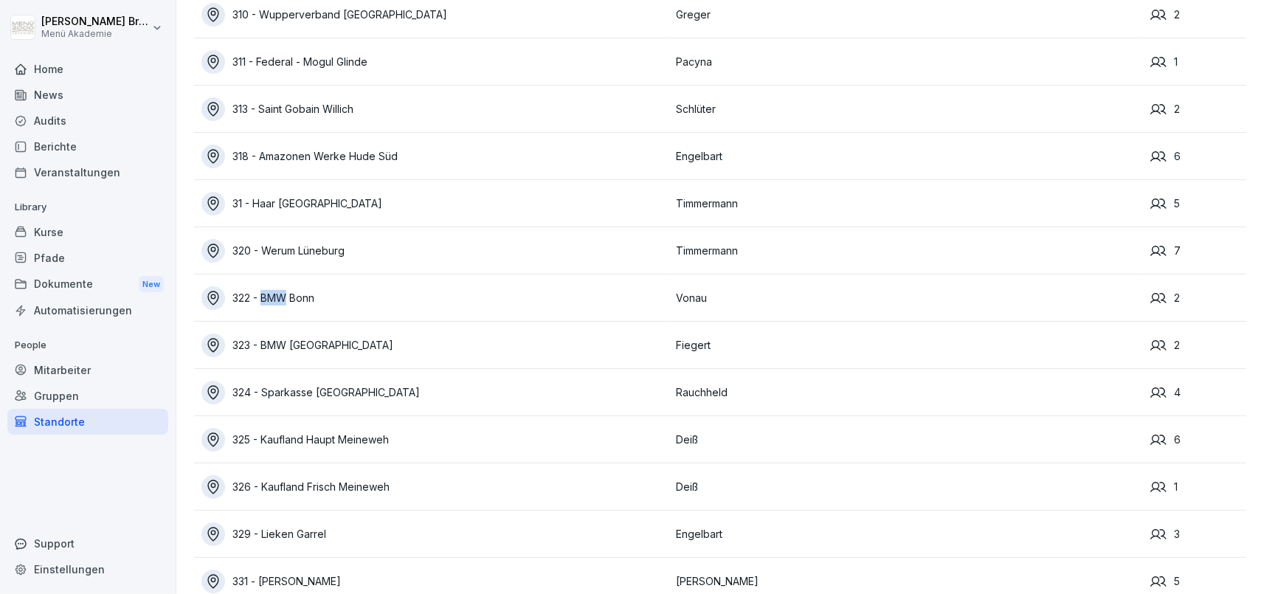
click at [70, 426] on div "Standorte" at bounding box center [87, 422] width 161 height 26
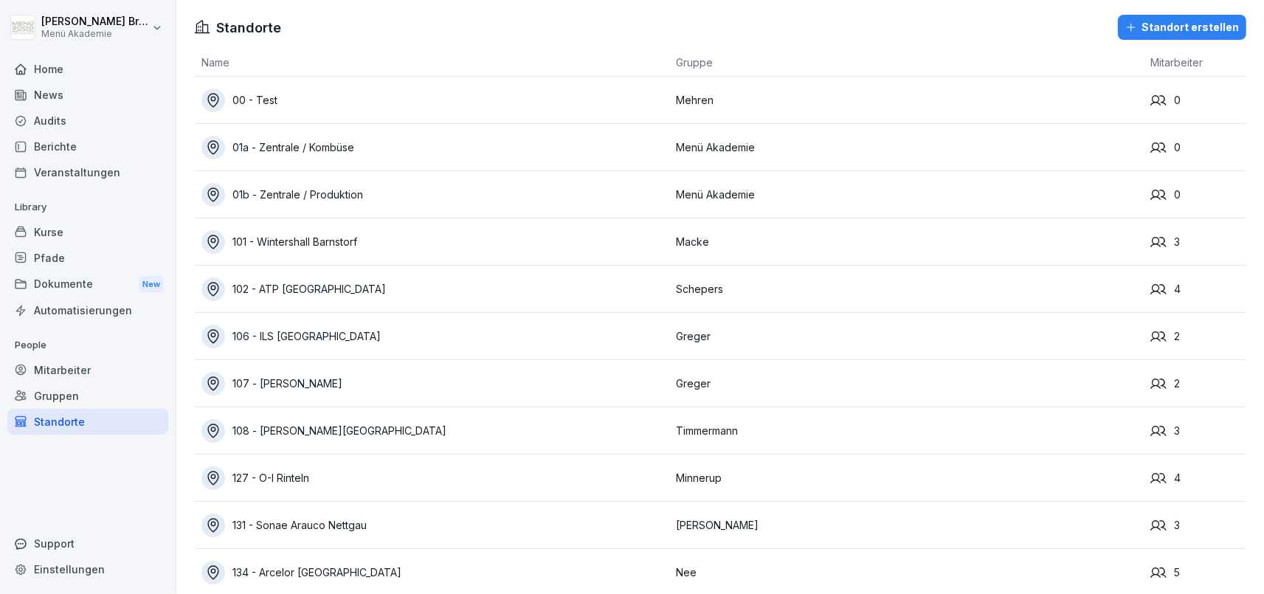
click at [81, 363] on div "Mitarbeiter" at bounding box center [87, 370] width 161 height 26
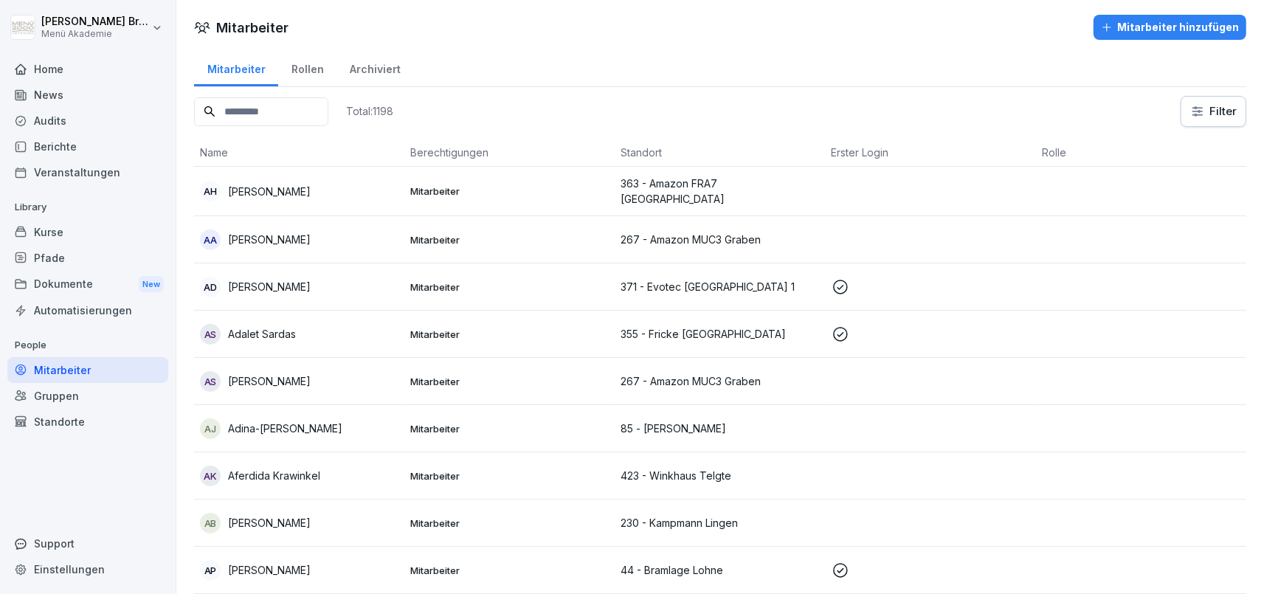
click at [328, 114] on input at bounding box center [261, 111] width 134 height 29
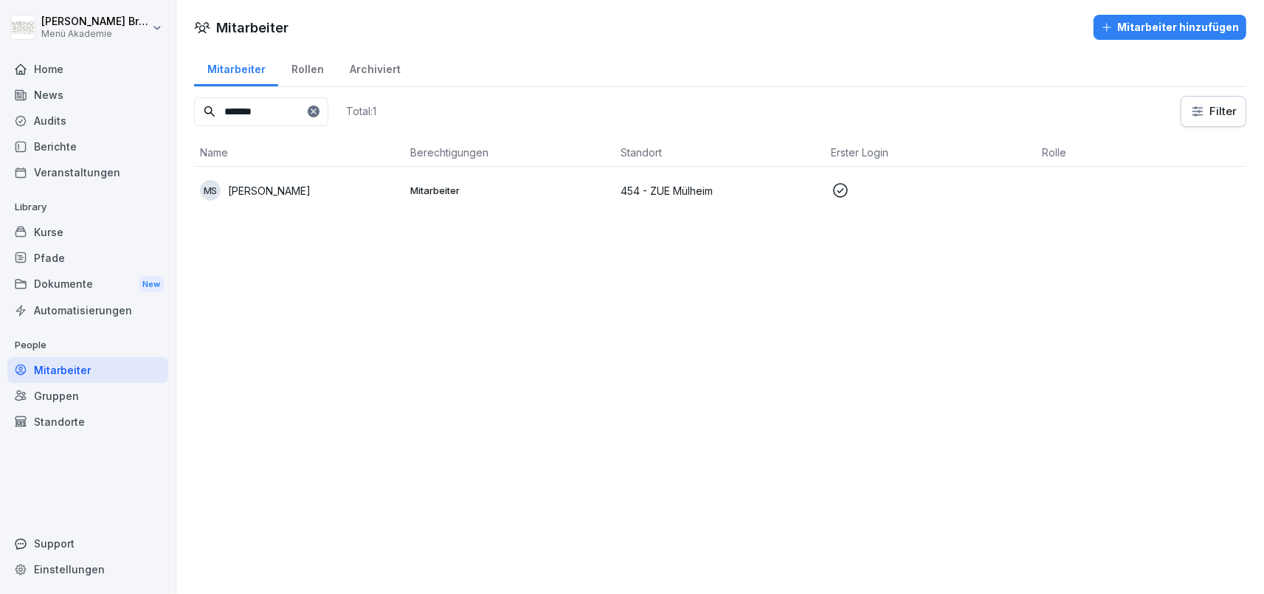
type input "*******"
click at [286, 182] on div "MS [PERSON_NAME]" at bounding box center [299, 190] width 198 height 21
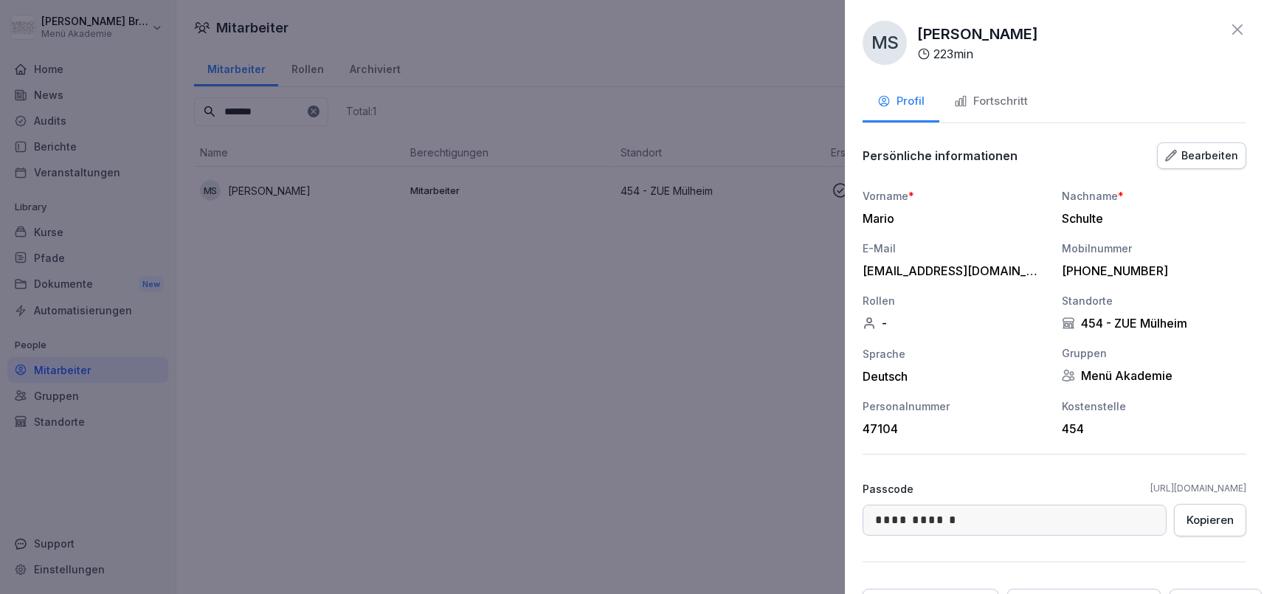
scroll to position [77, 0]
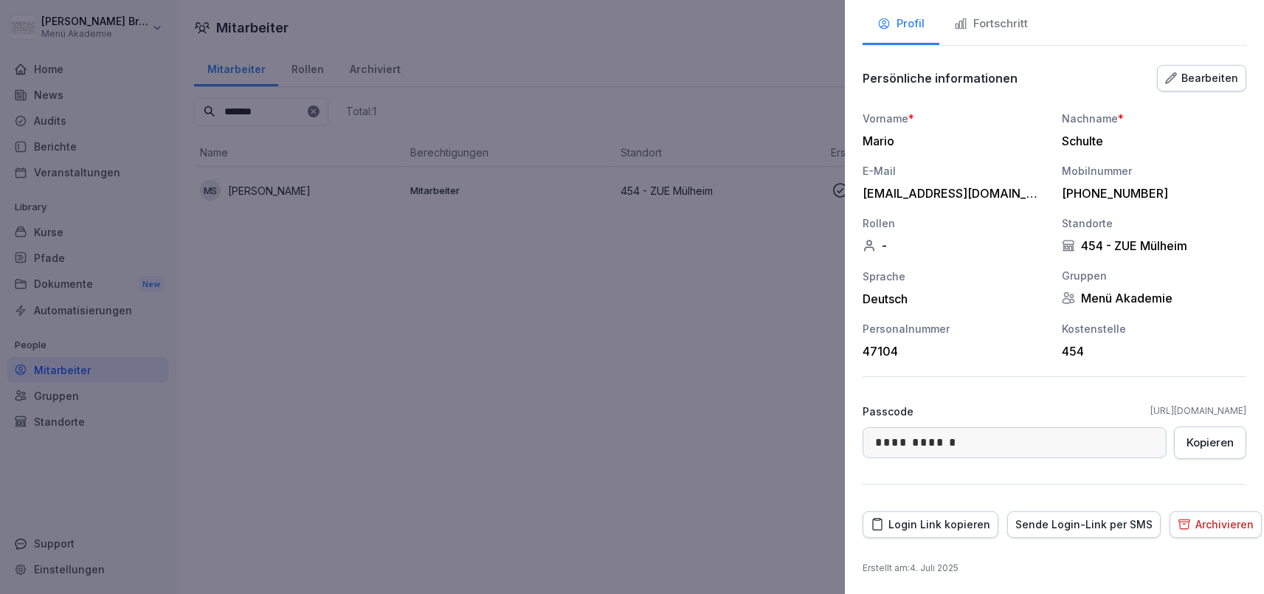
click at [1044, 528] on div "Sende Login-Link per SMS" at bounding box center [1083, 524] width 137 height 16
click at [584, 401] on div at bounding box center [632, 297] width 1264 height 594
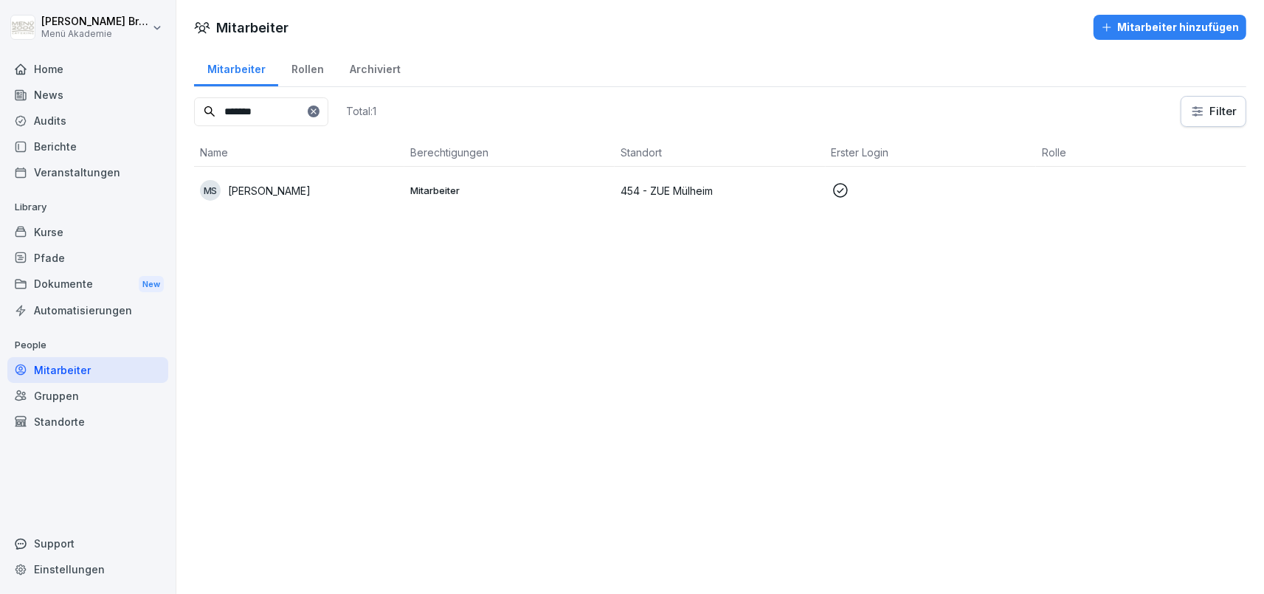
click at [26, 96] on icon at bounding box center [20, 95] width 10 height 10
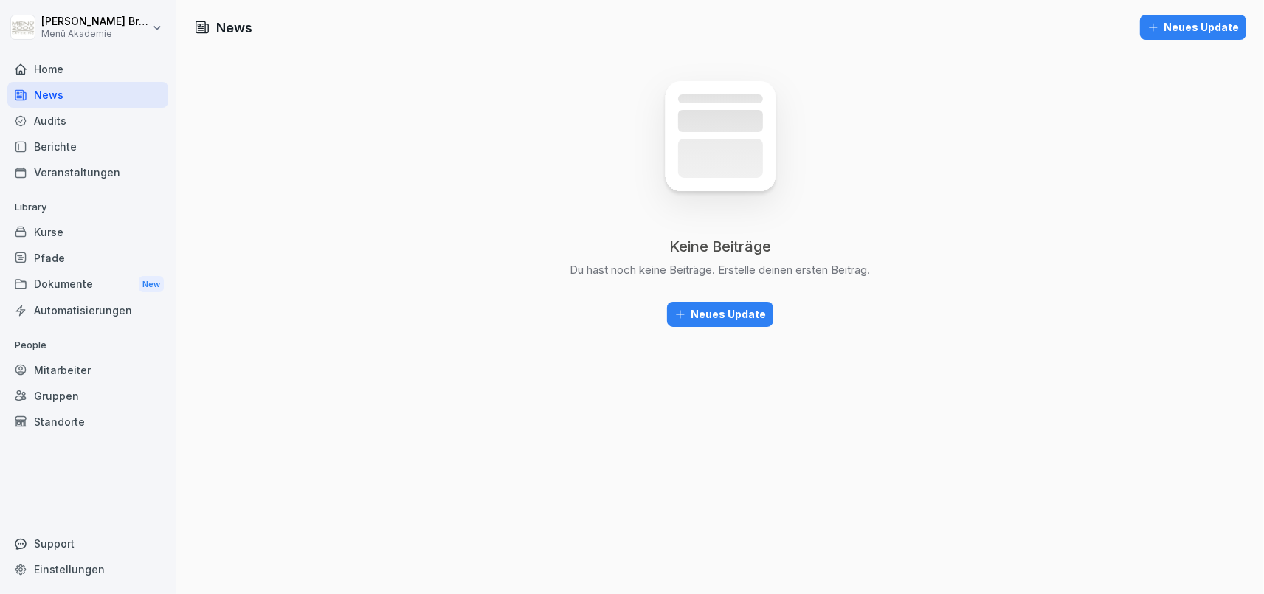
click at [1178, 38] on button "Neues Update" at bounding box center [1193, 27] width 106 height 25
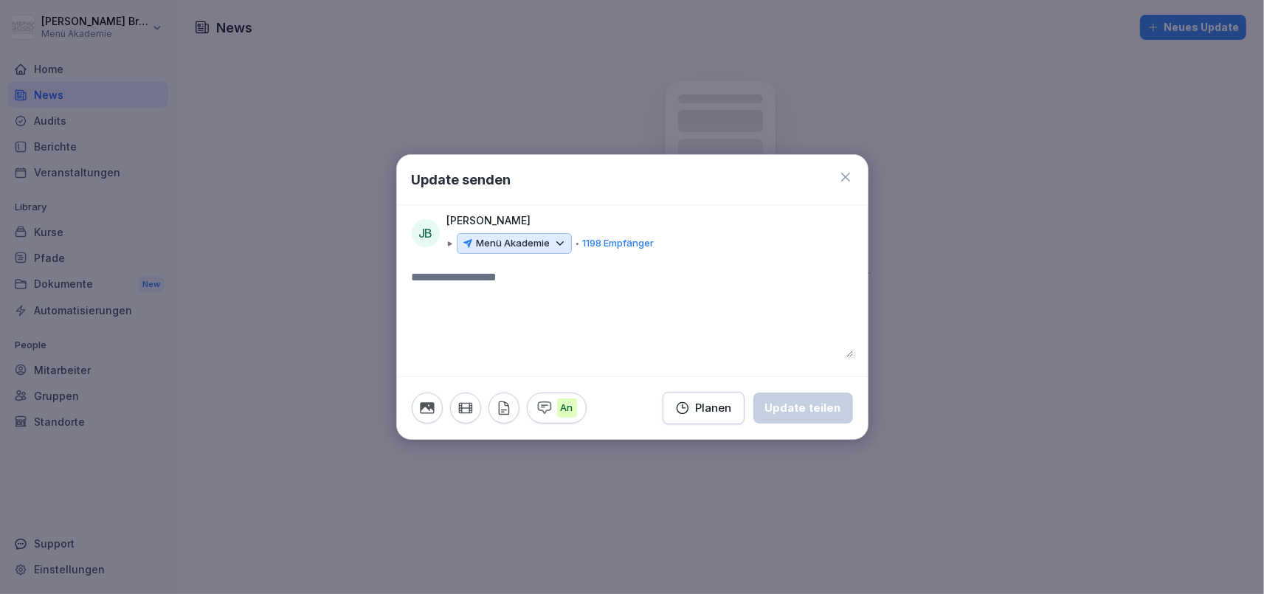
click at [556, 248] on icon at bounding box center [559, 243] width 13 height 13
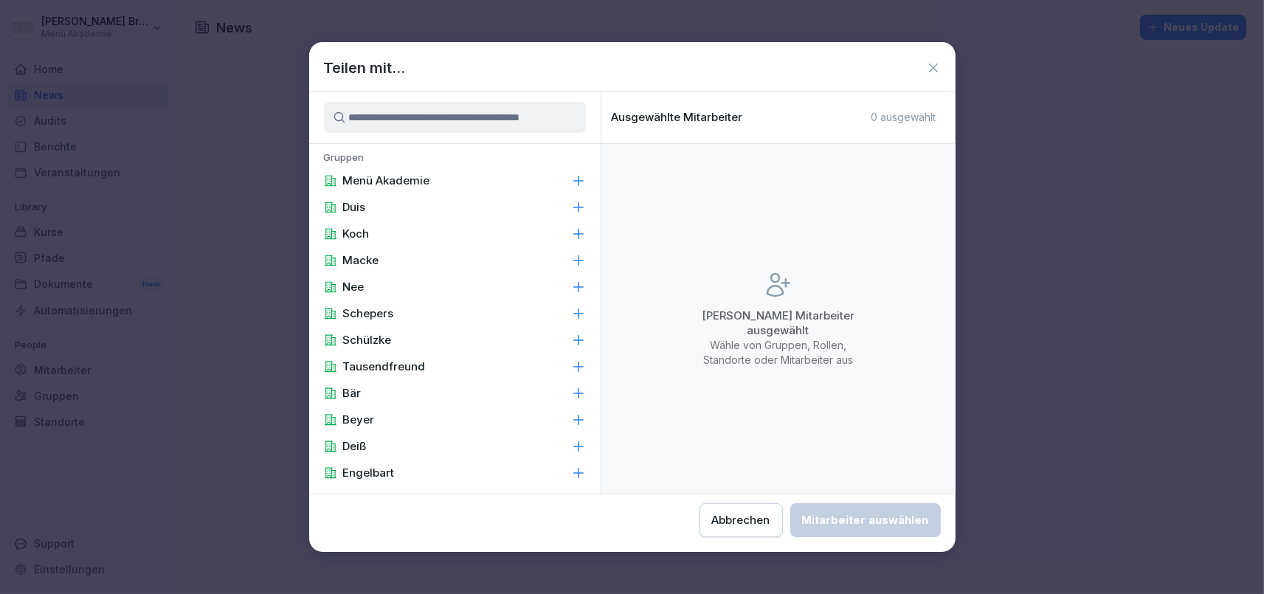
click at [699, 534] on button "Abbrechen" at bounding box center [740, 520] width 83 height 34
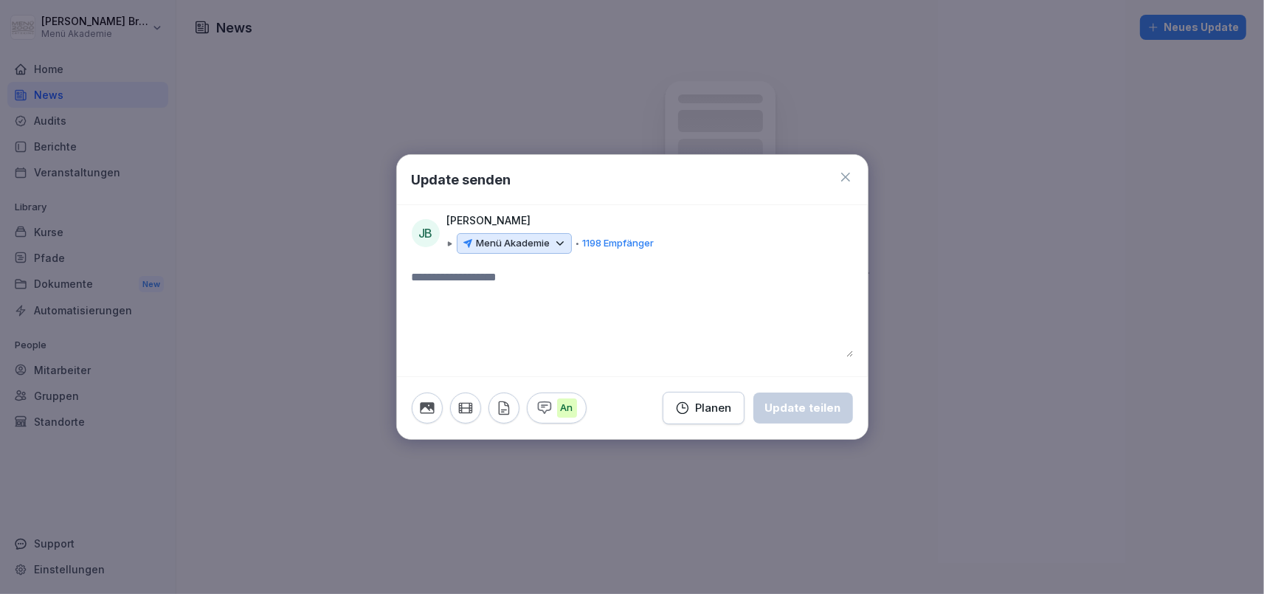
click at [849, 184] on icon at bounding box center [845, 177] width 15 height 15
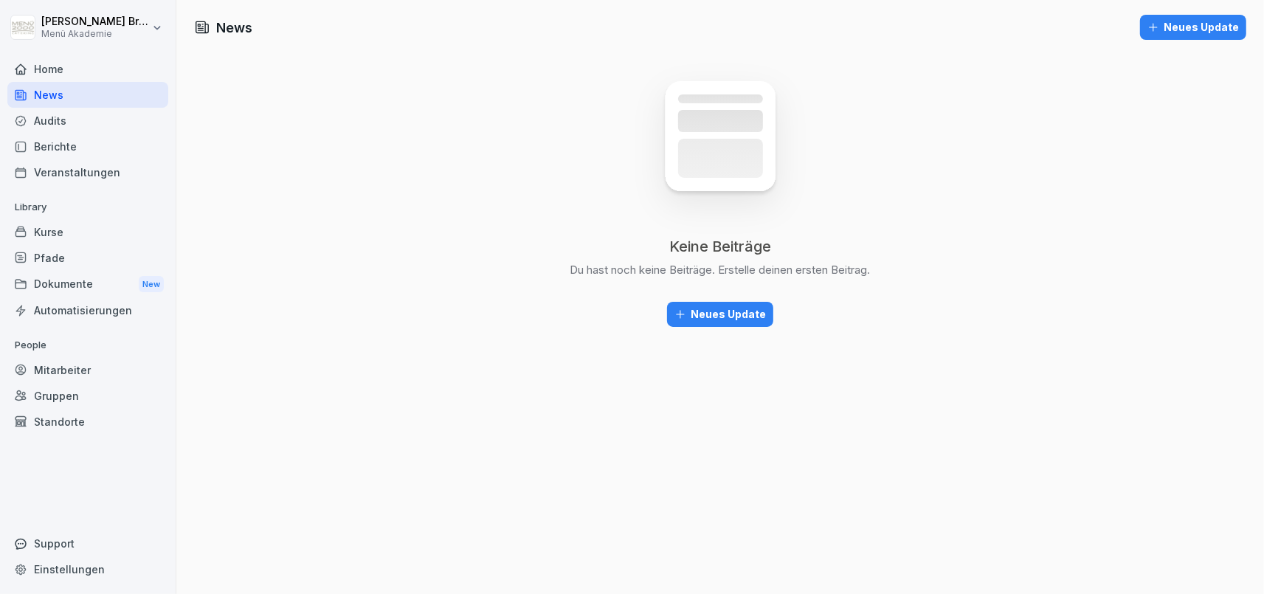
click at [59, 375] on div "Mitarbeiter" at bounding box center [87, 370] width 161 height 26
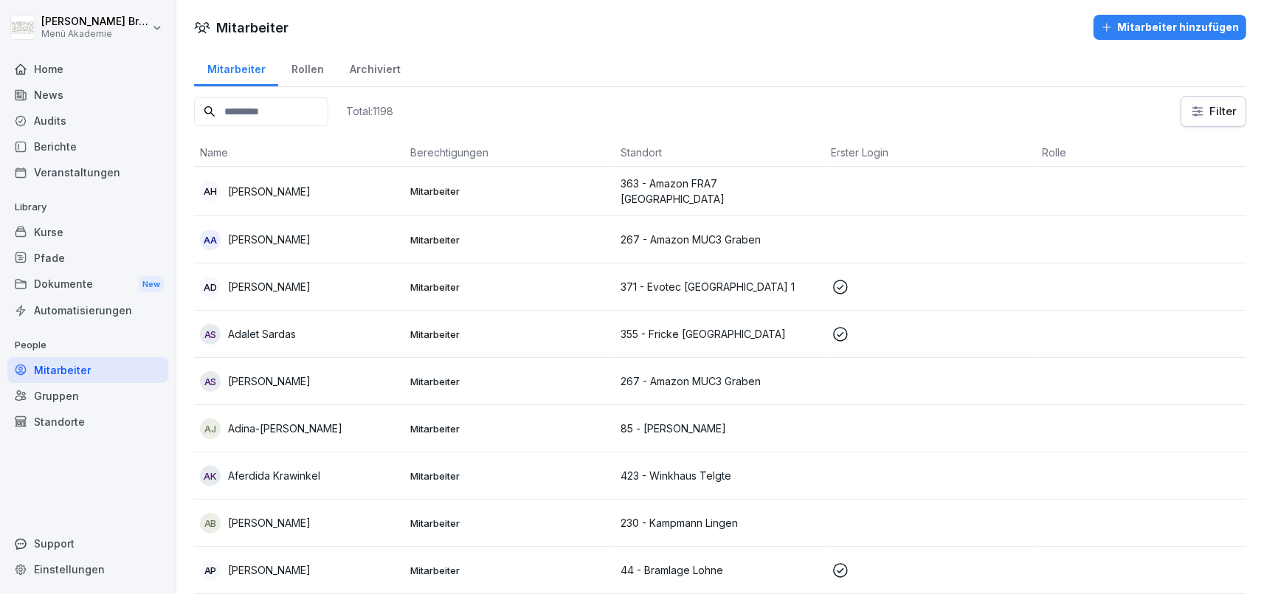
click at [53, 395] on div "Gruppen" at bounding box center [87, 396] width 161 height 26
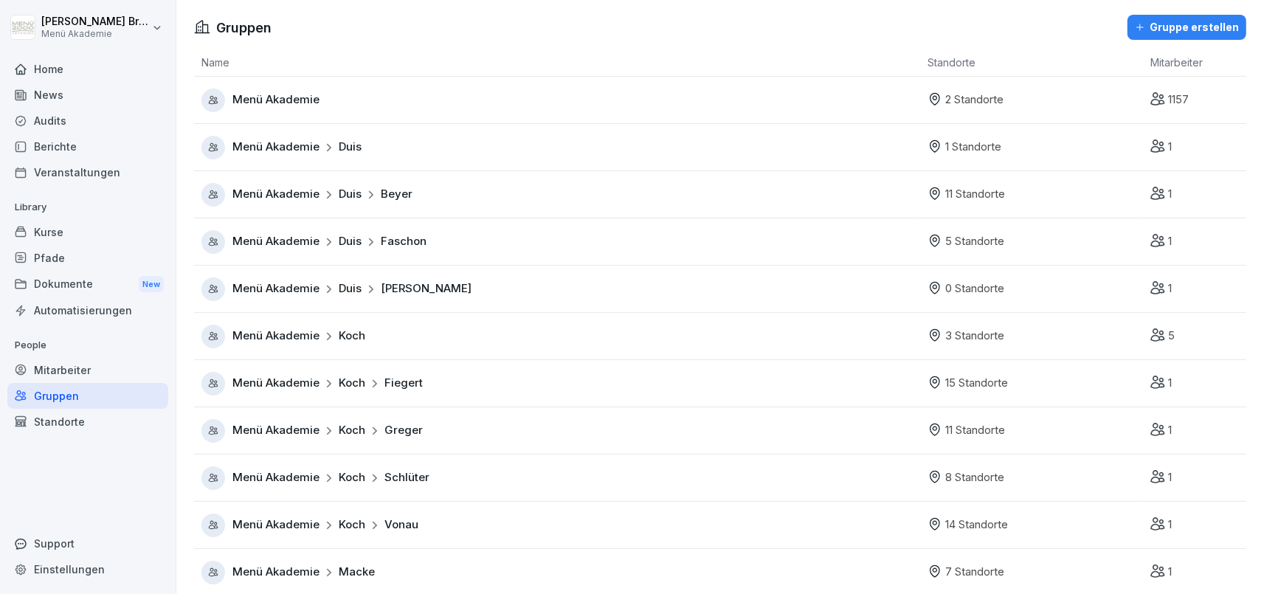
click at [67, 99] on div "News" at bounding box center [87, 95] width 161 height 26
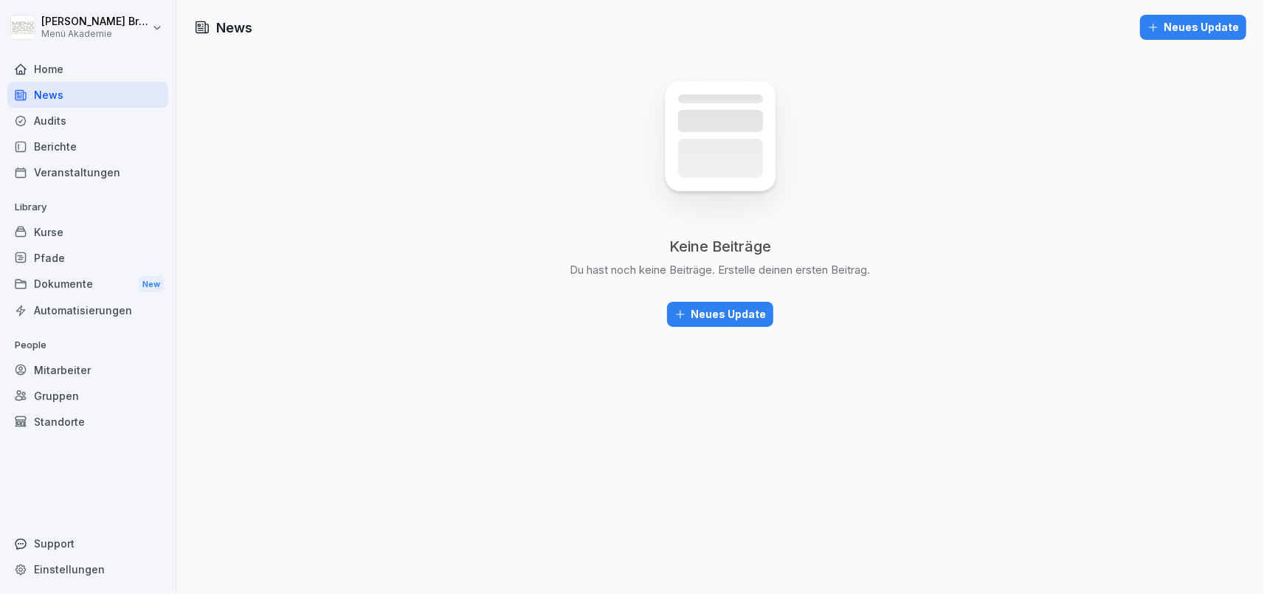
click at [721, 309] on div "Neues Update" at bounding box center [719, 314] width 91 height 16
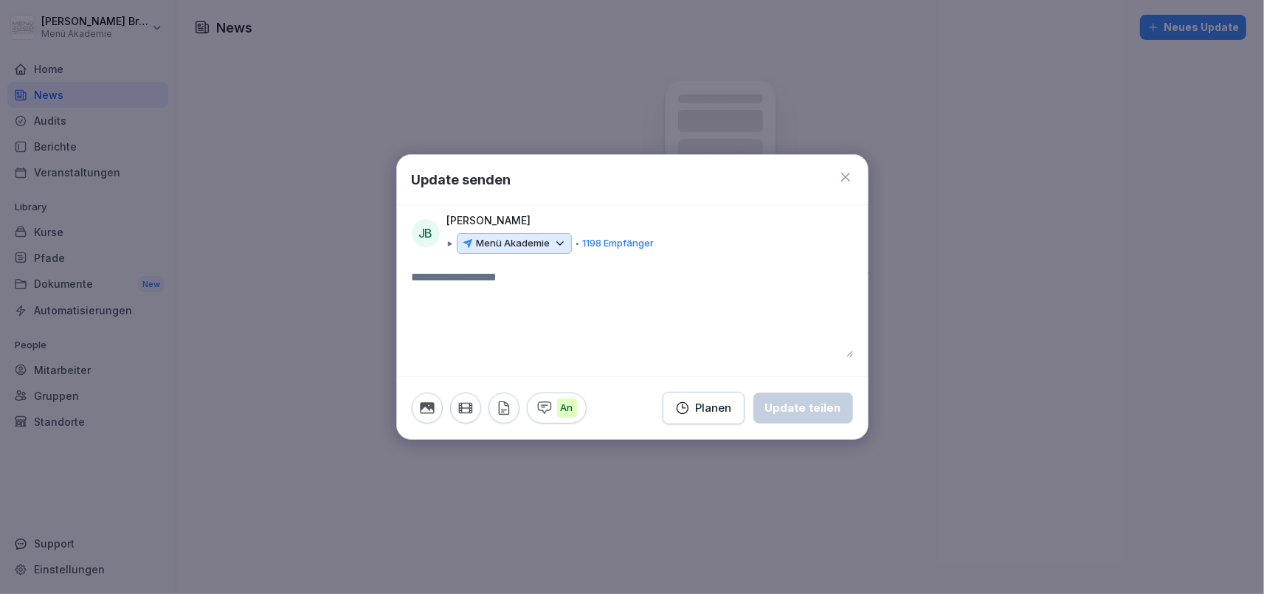
click at [843, 179] on icon at bounding box center [845, 177] width 15 height 15
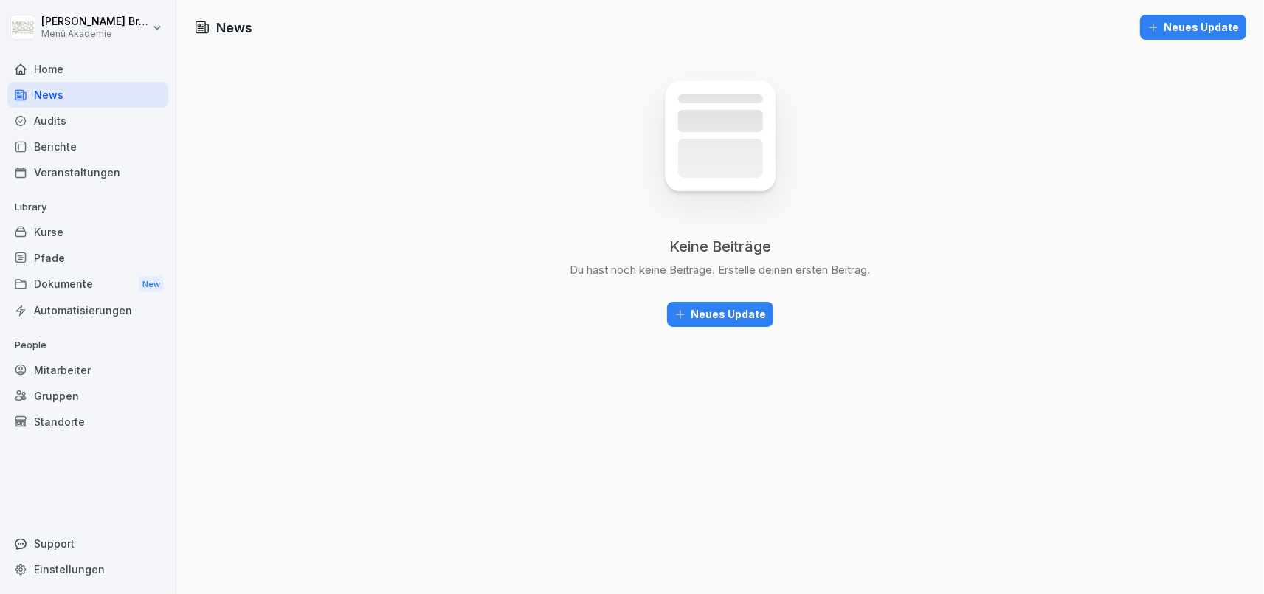
click at [114, 311] on div "Automatisierungen" at bounding box center [87, 310] width 161 height 26
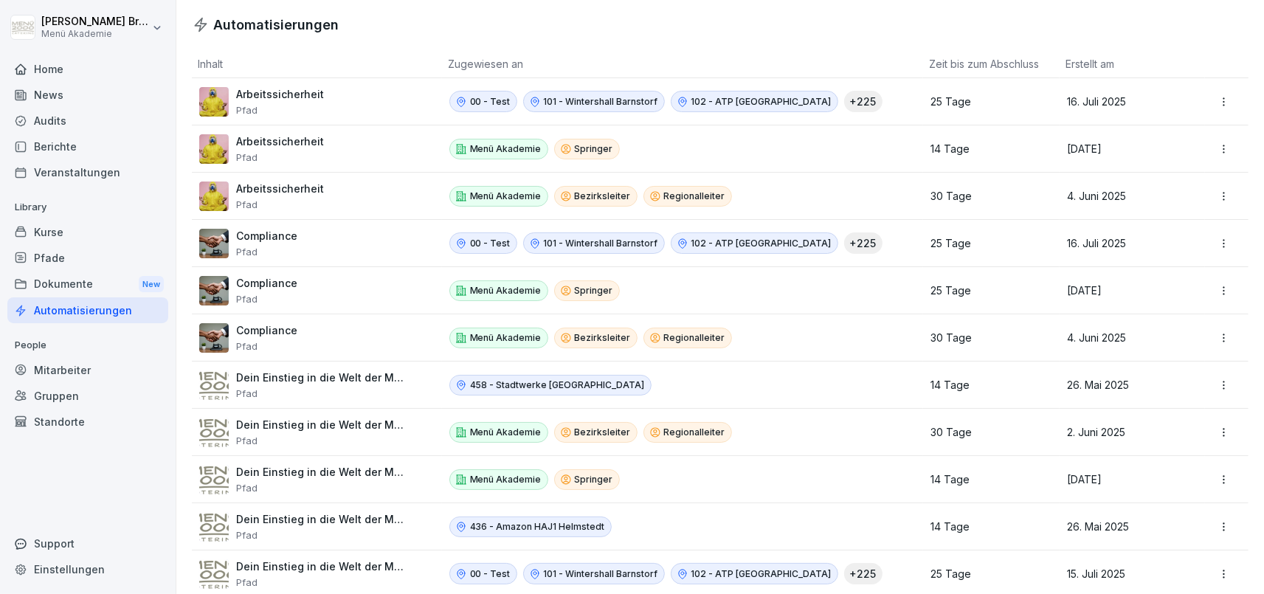
click at [77, 286] on div "Dokumente New" at bounding box center [87, 284] width 161 height 27
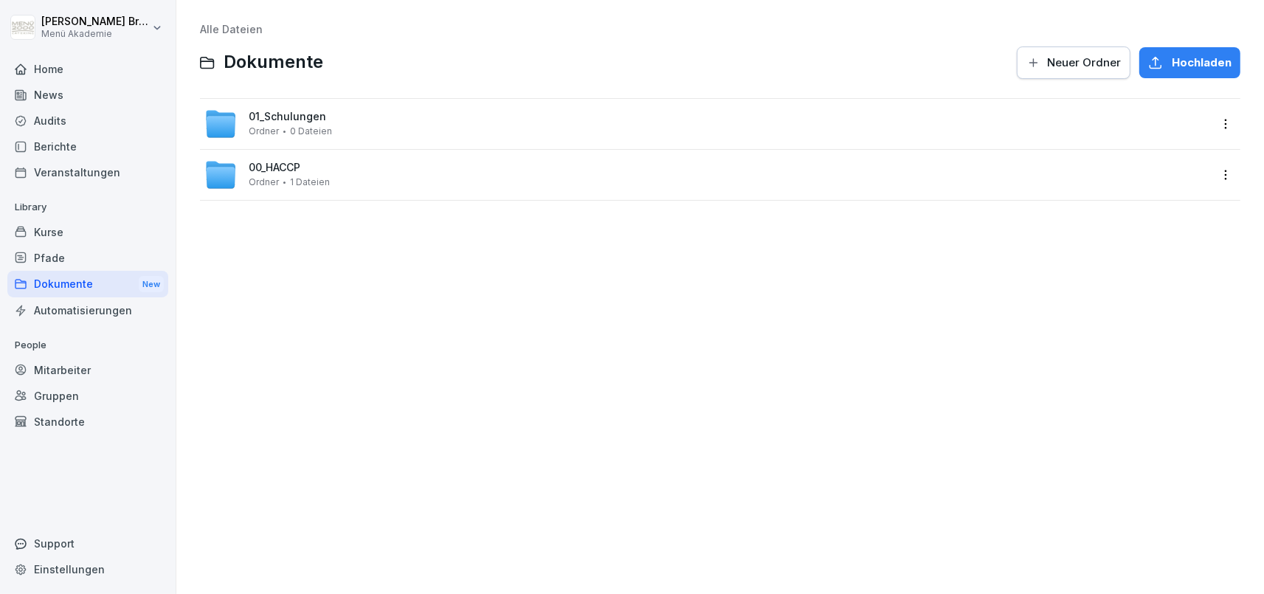
click at [74, 72] on div "Home" at bounding box center [87, 69] width 161 height 26
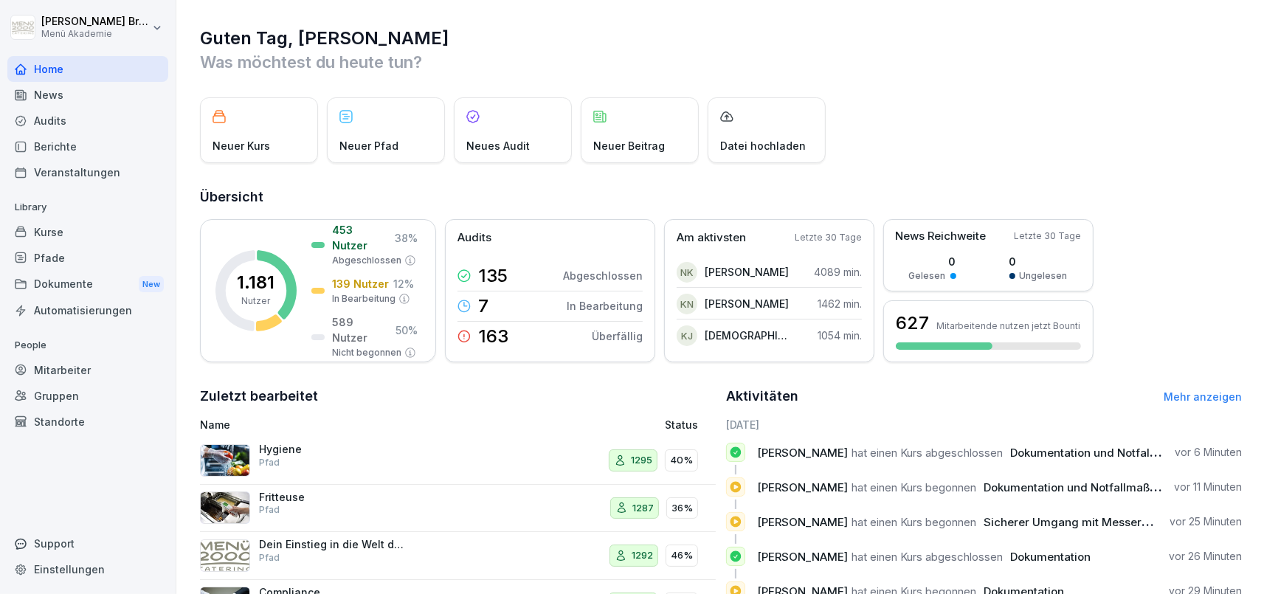
click at [595, 127] on div "Neuer Beitrag" at bounding box center [640, 130] width 118 height 66
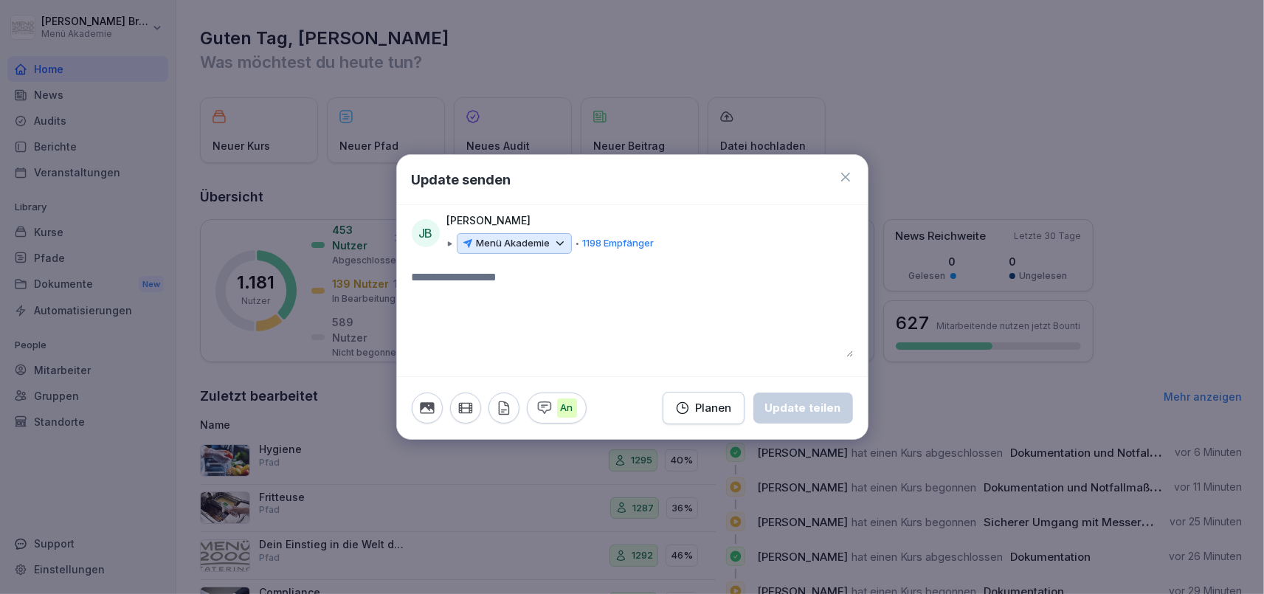
click at [849, 173] on icon at bounding box center [845, 177] width 15 height 15
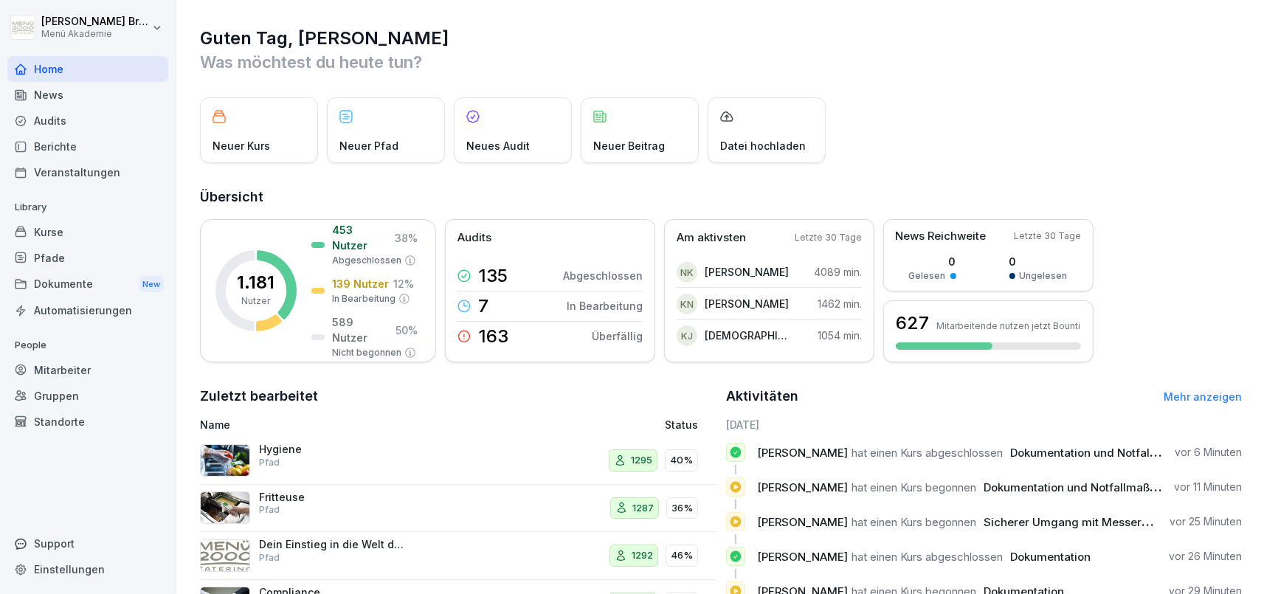
click at [65, 91] on div "News" at bounding box center [87, 95] width 161 height 26
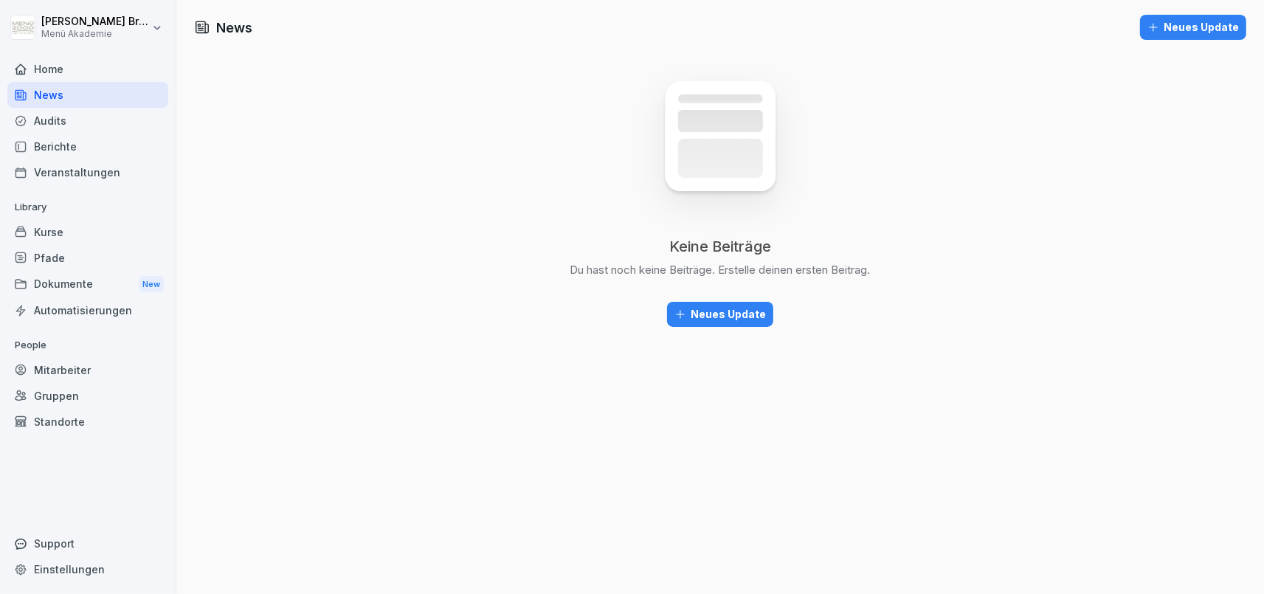
click at [750, 312] on div "Neues Update" at bounding box center [719, 314] width 91 height 16
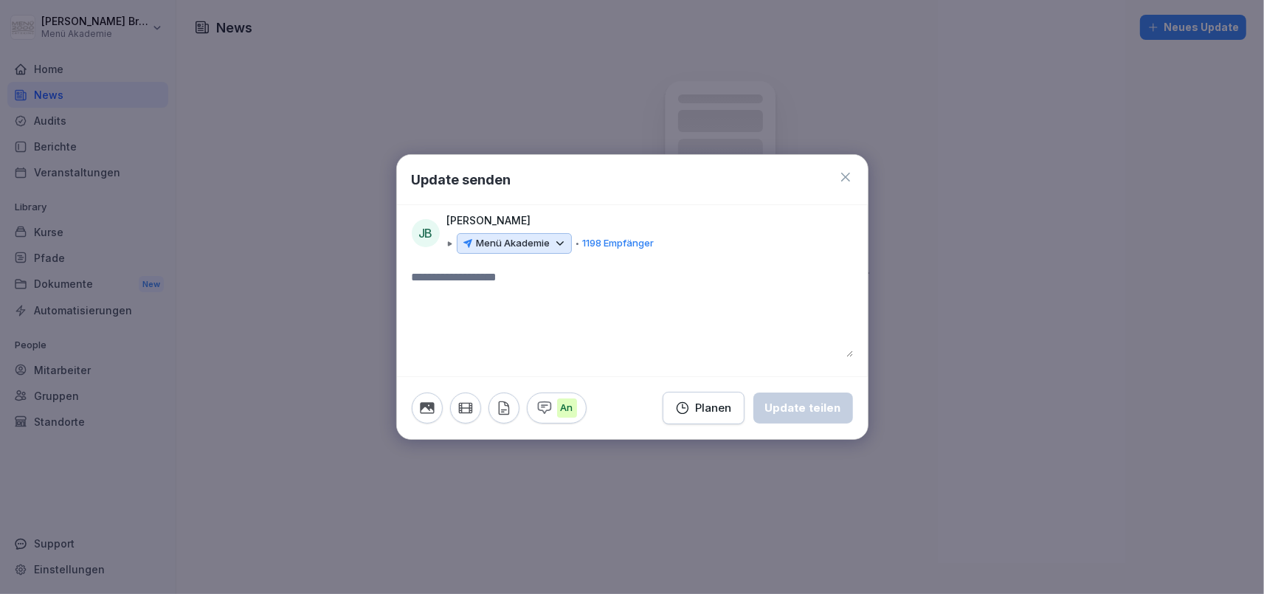
click at [522, 244] on p "Menü Akademie" at bounding box center [514, 243] width 74 height 15
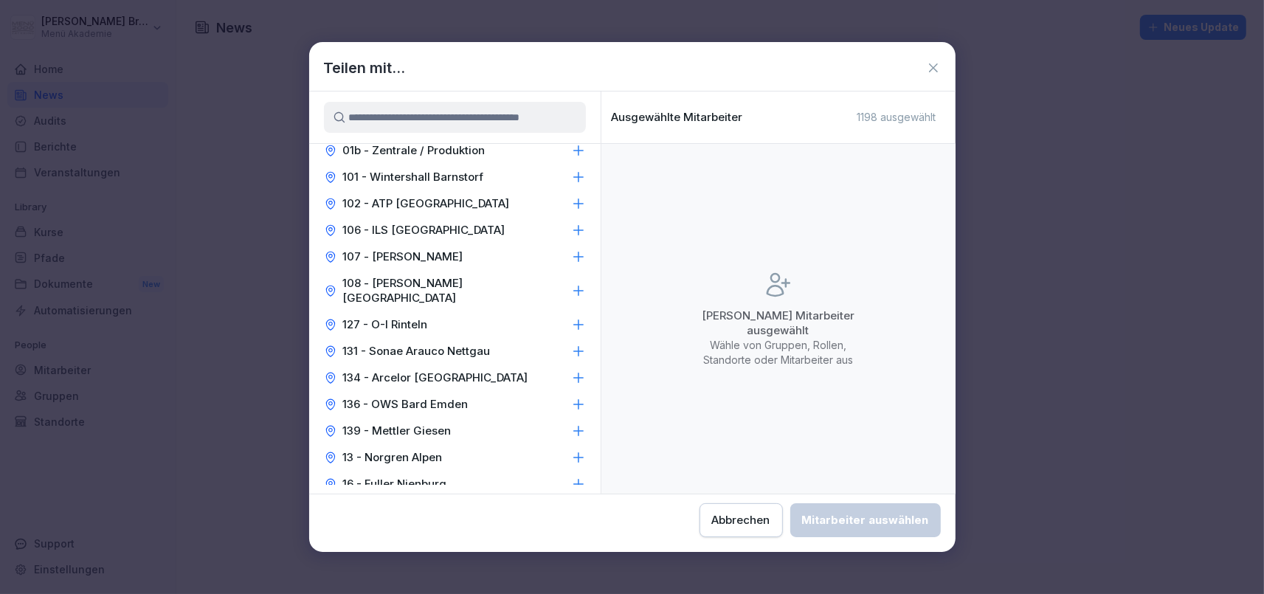
scroll to position [682, 0]
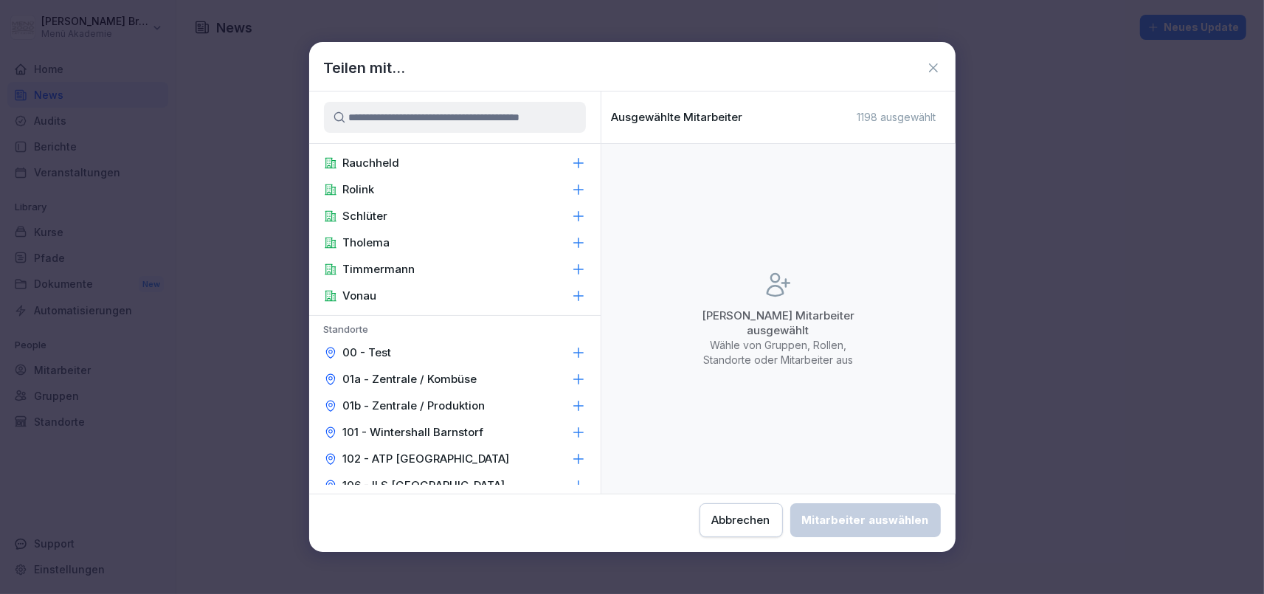
click at [699, 533] on button "Abbrechen" at bounding box center [740, 520] width 83 height 34
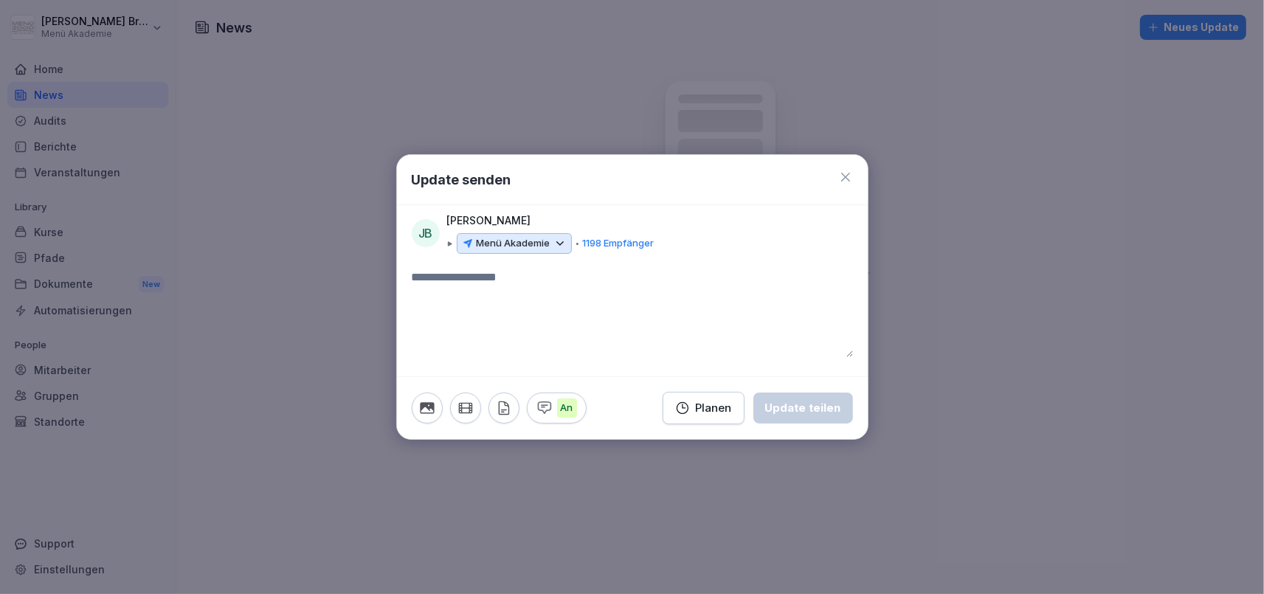
click at [386, 459] on div at bounding box center [632, 297] width 1264 height 594
click at [842, 169] on div "Update senden" at bounding box center [632, 180] width 471 height 50
click at [840, 175] on icon at bounding box center [845, 177] width 15 height 15
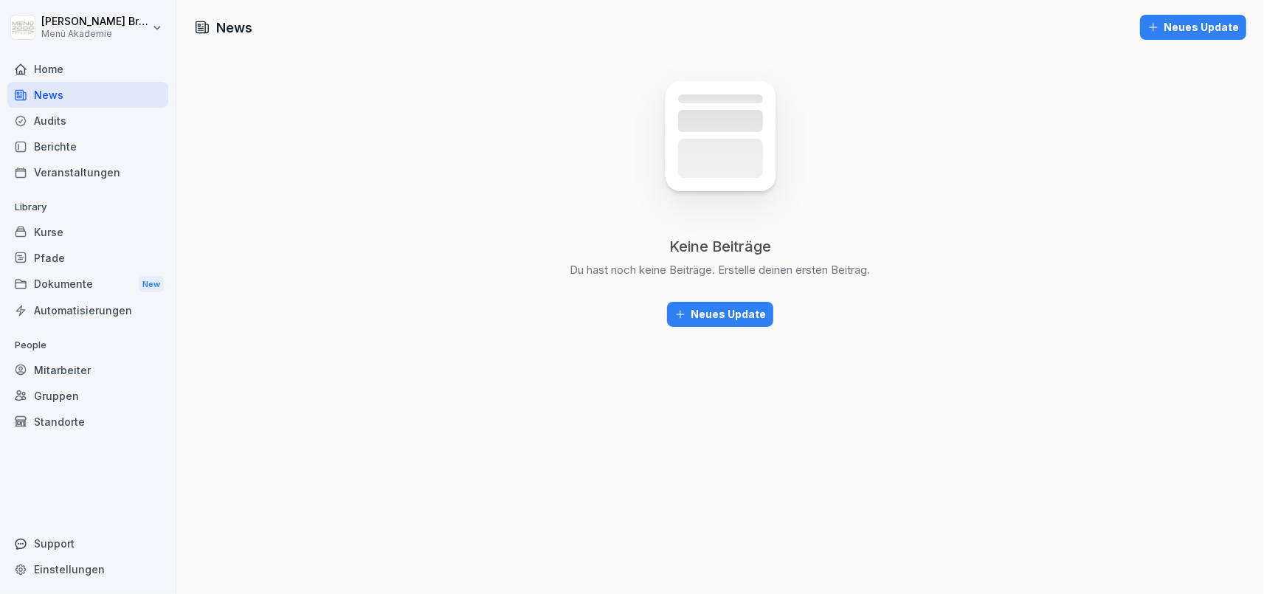
click at [21, 255] on icon at bounding box center [21, 258] width 12 height 12
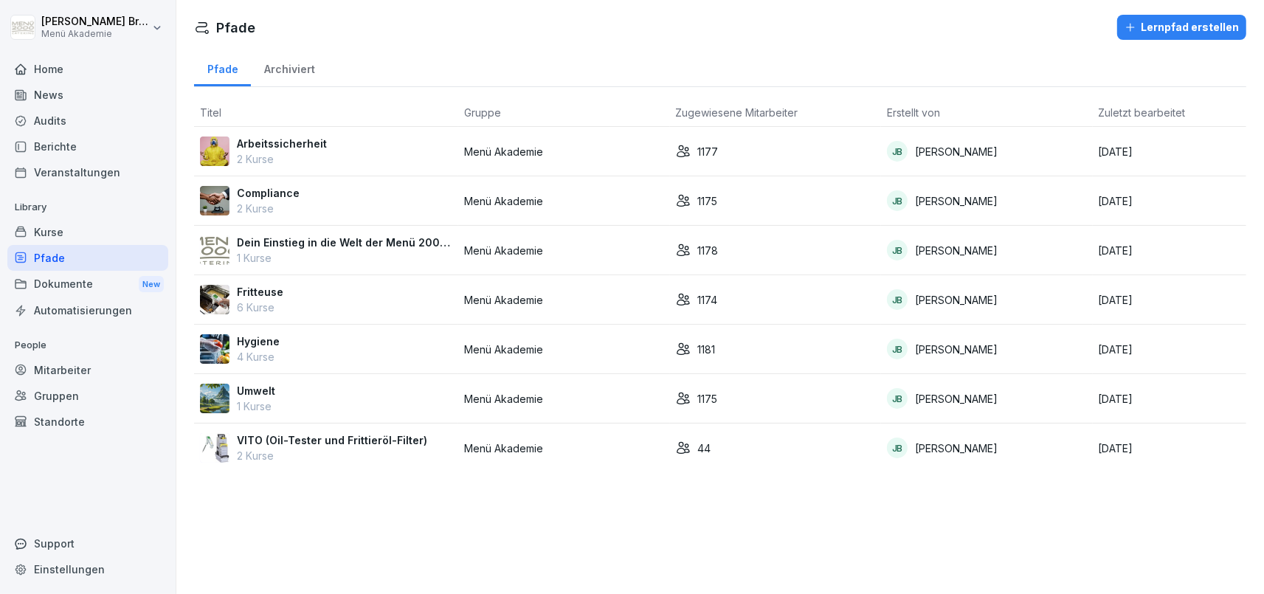
click at [63, 77] on div "Home" at bounding box center [87, 69] width 161 height 26
